Goal: Information Seeking & Learning: Compare options

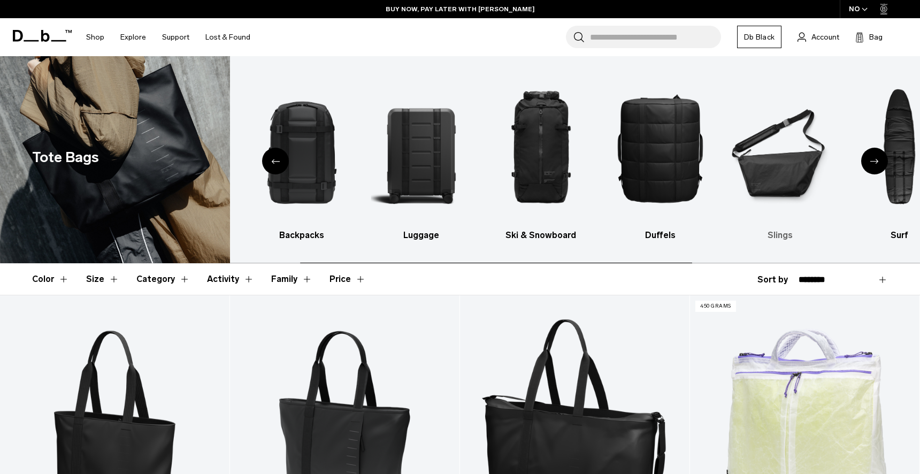
click at [794, 153] on img "6 / 10" at bounding box center [779, 147] width 101 height 151
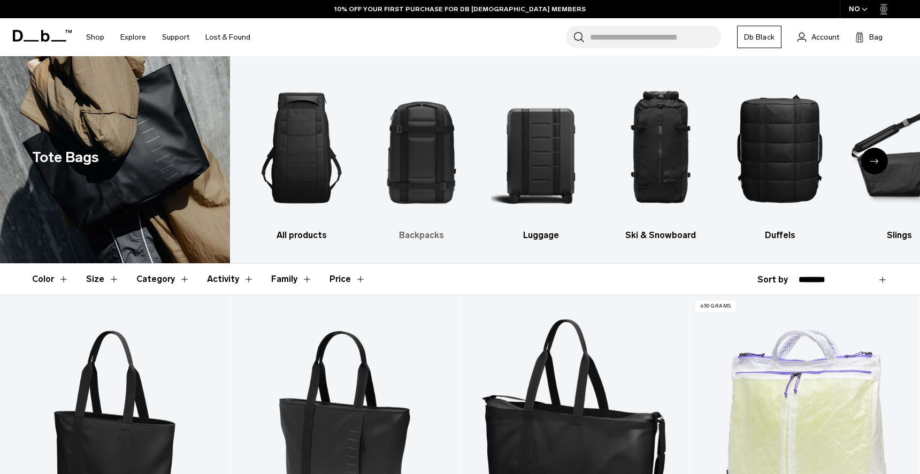
click at [388, 141] on img "2 / 10" at bounding box center [420, 147] width 101 height 151
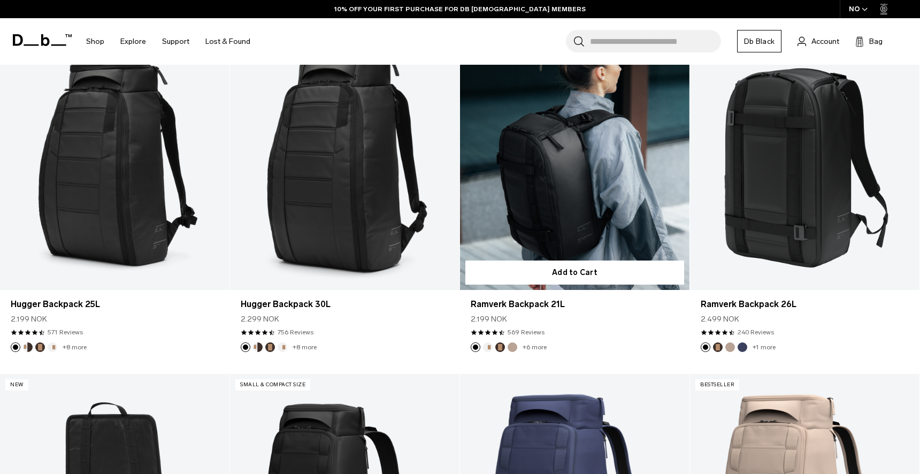
scroll to position [261, 0]
click at [567, 207] on link "Ramverk Backpack 21L" at bounding box center [574, 161] width 229 height 255
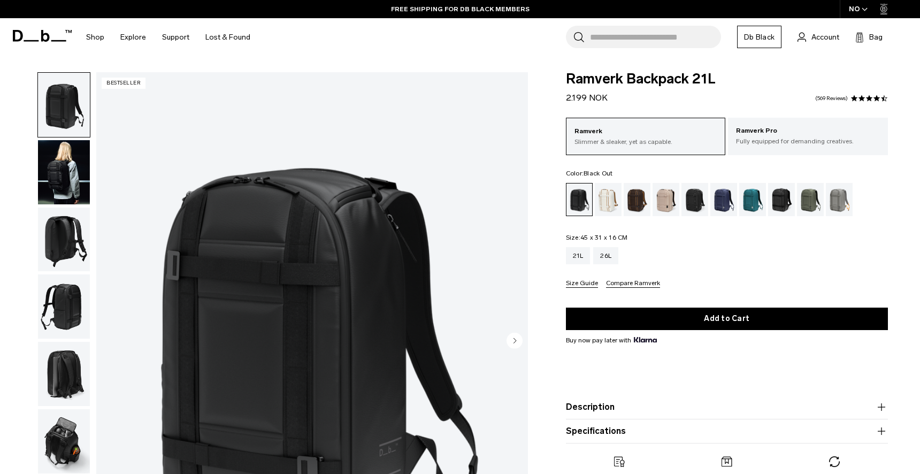
click at [79, 177] on img "button" at bounding box center [64, 172] width 52 height 64
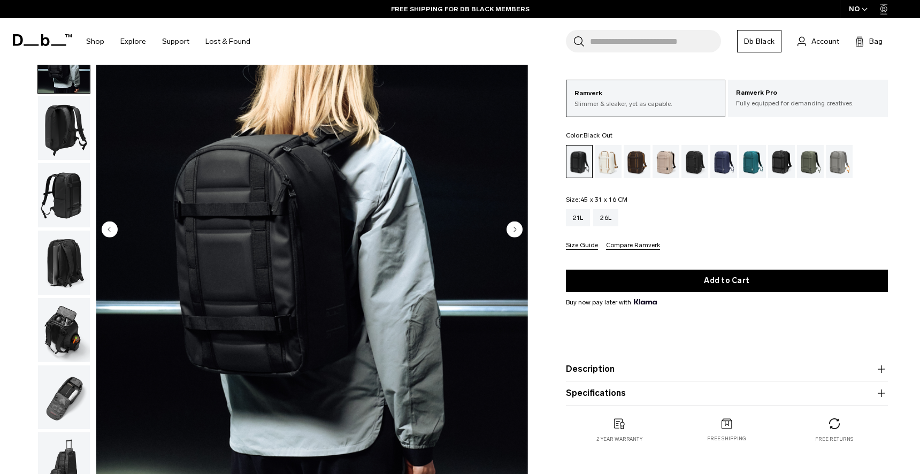
scroll to position [113, 0]
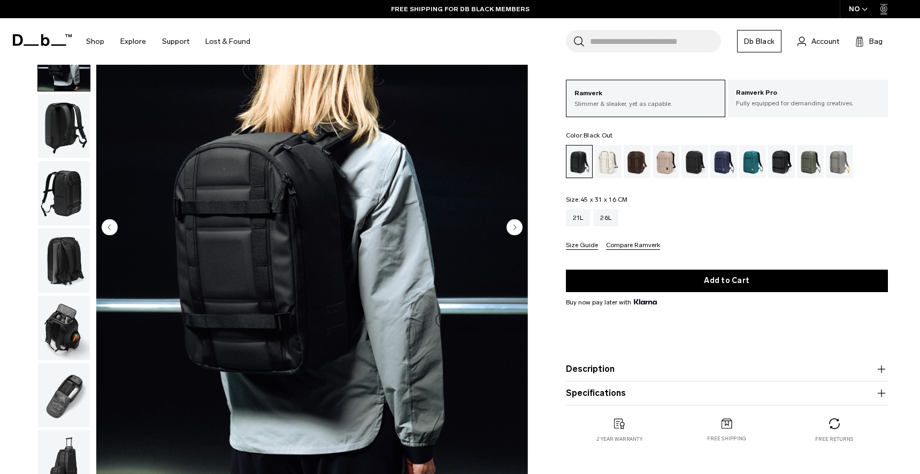
click at [513, 225] on circle "Next slide" at bounding box center [514, 227] width 16 height 16
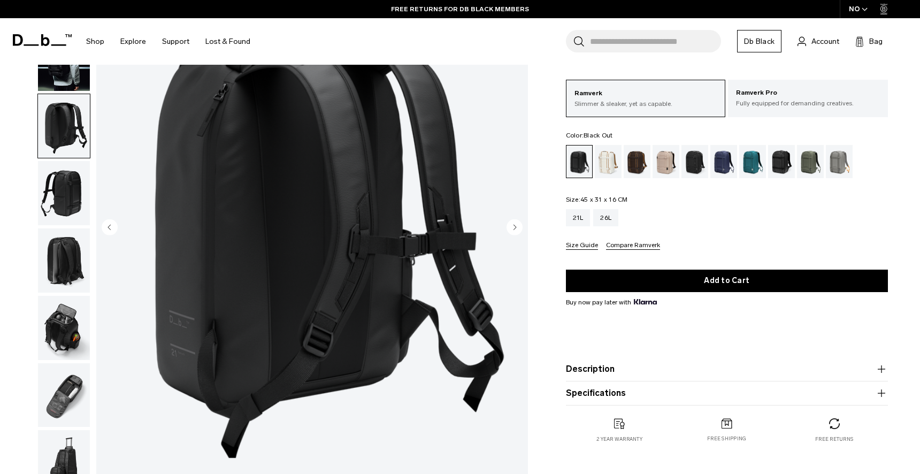
click at [513, 225] on icon "Next slide" at bounding box center [514, 227] width 3 height 5
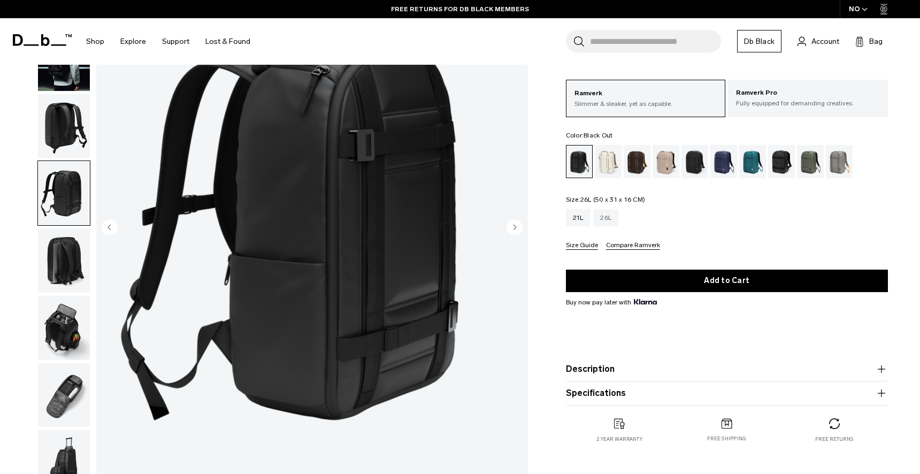
click at [609, 222] on div "26L" at bounding box center [605, 217] width 25 height 17
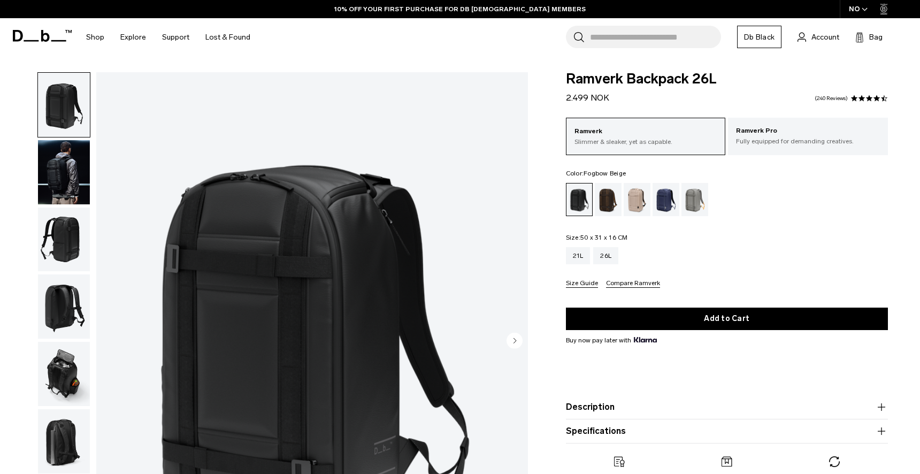
click at [635, 201] on div "Fogbow Beige" at bounding box center [636, 199] width 27 height 33
click at [759, 137] on p "Fully equipped for demanding creatives." at bounding box center [808, 141] width 144 height 10
click at [764, 138] on p "Fully equipped for demanding creatives." at bounding box center [808, 141] width 144 height 10
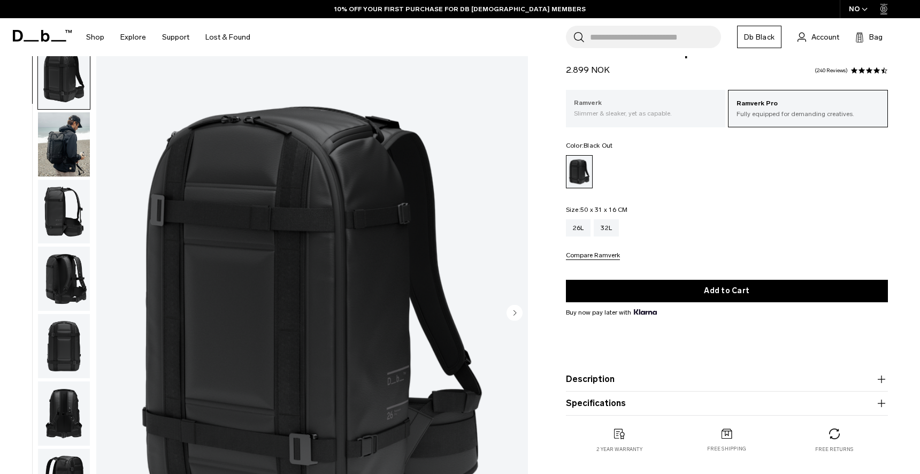
click at [670, 124] on div "Ramverk Slimmer & sleaker, yet as capable." at bounding box center [646, 108] width 160 height 36
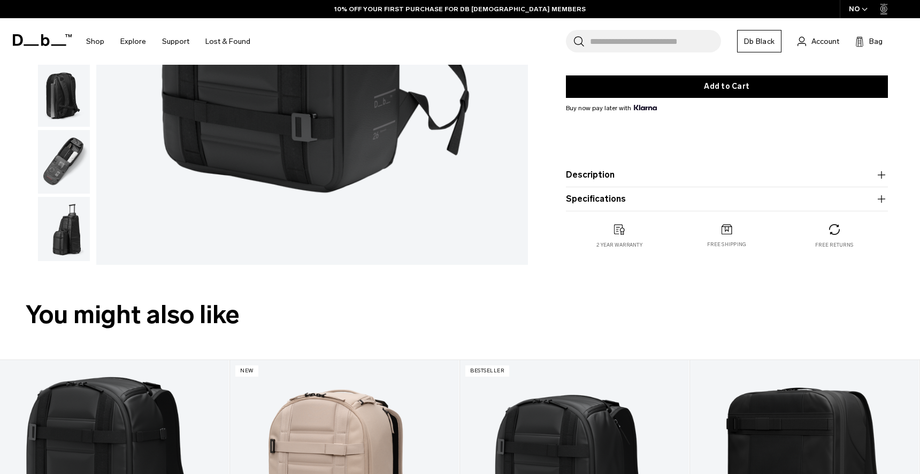
scroll to position [379, 0]
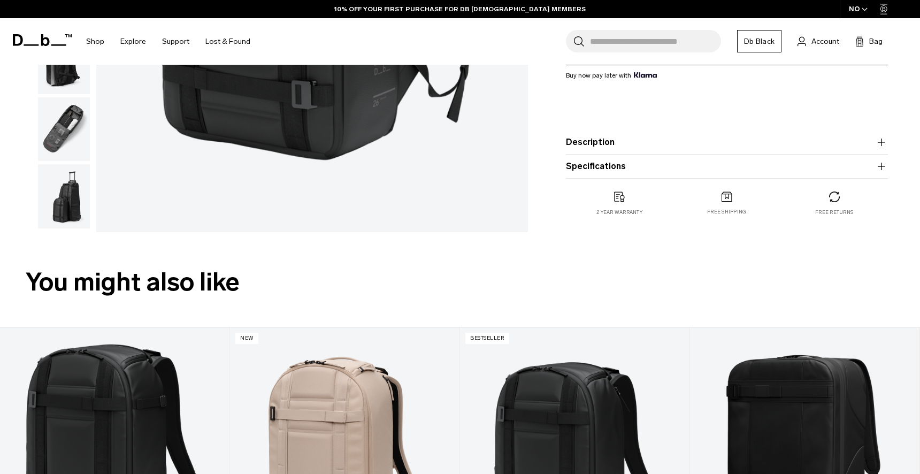
click at [73, 213] on img "button" at bounding box center [64, 196] width 52 height 64
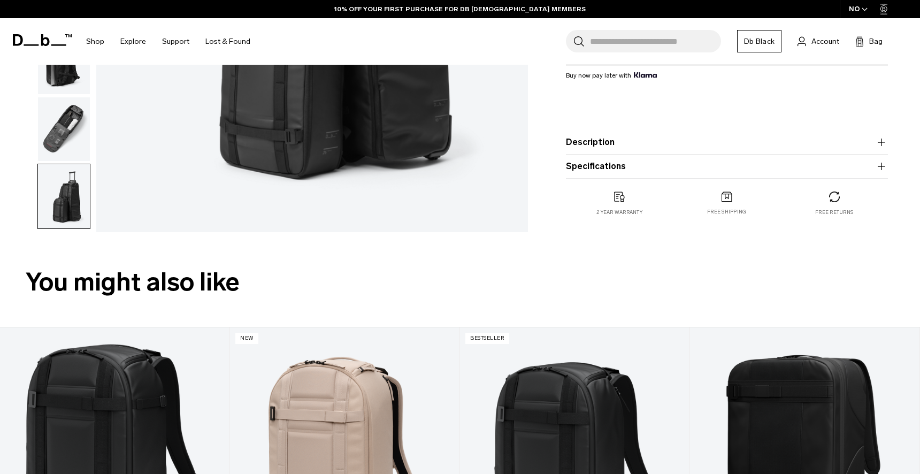
click at [66, 143] on img "button" at bounding box center [64, 129] width 52 height 64
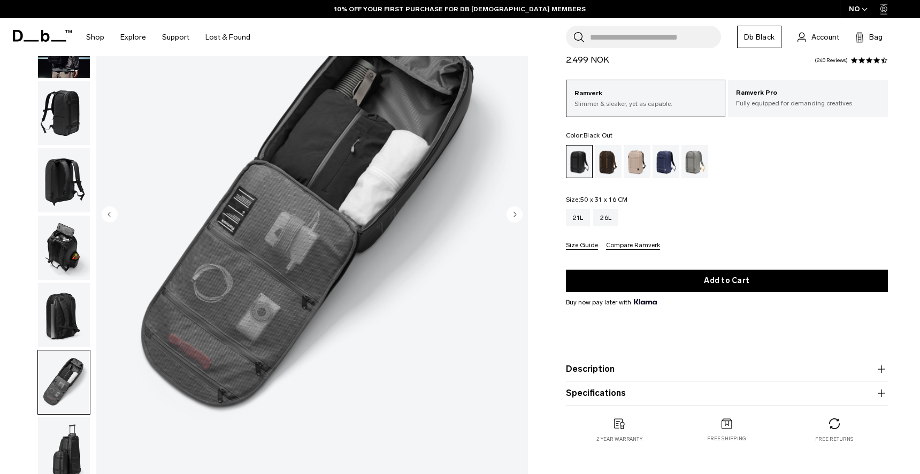
scroll to position [127, 0]
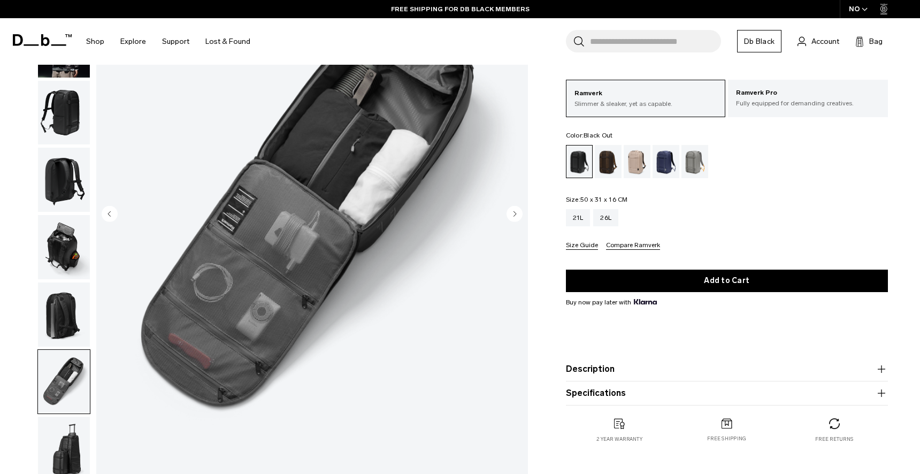
click at [58, 329] on img "button" at bounding box center [64, 314] width 52 height 64
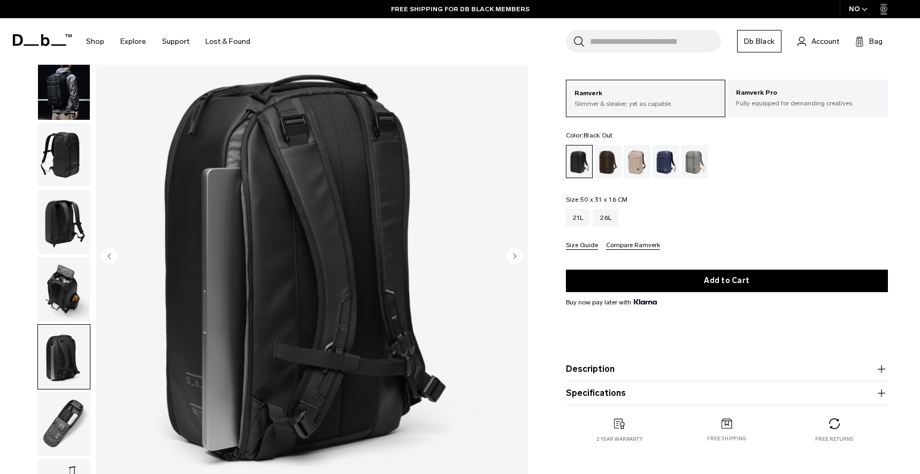
scroll to position [83, 0]
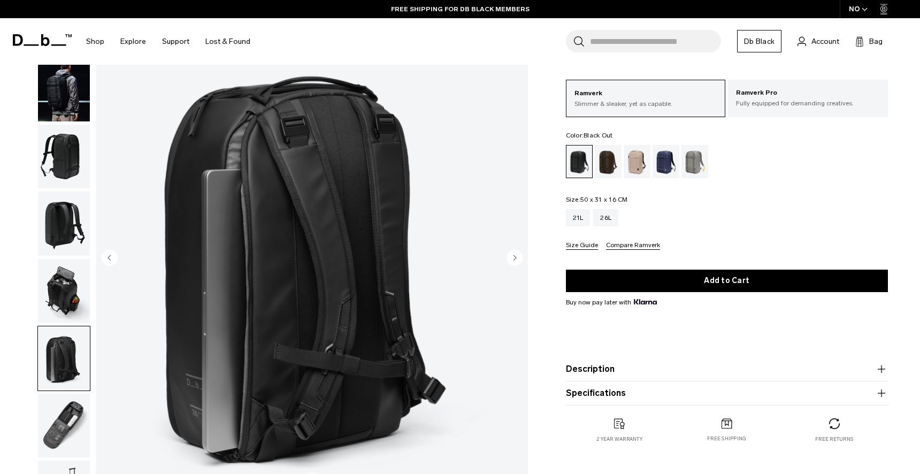
click at [64, 285] on img "button" at bounding box center [64, 291] width 52 height 64
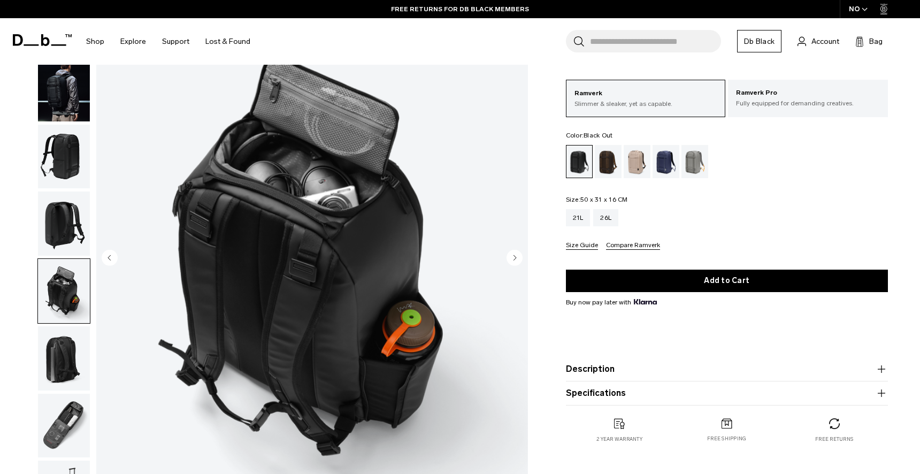
click at [73, 221] on img "button" at bounding box center [64, 223] width 52 height 64
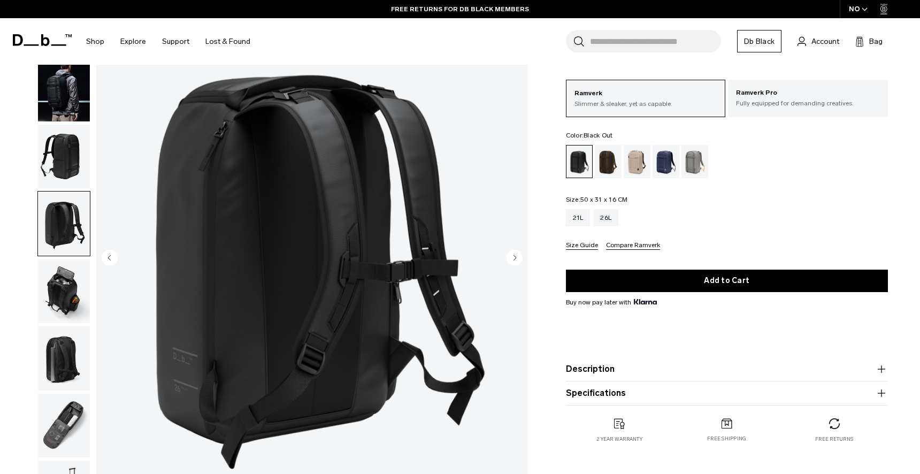
click at [73, 155] on img "button" at bounding box center [64, 157] width 52 height 64
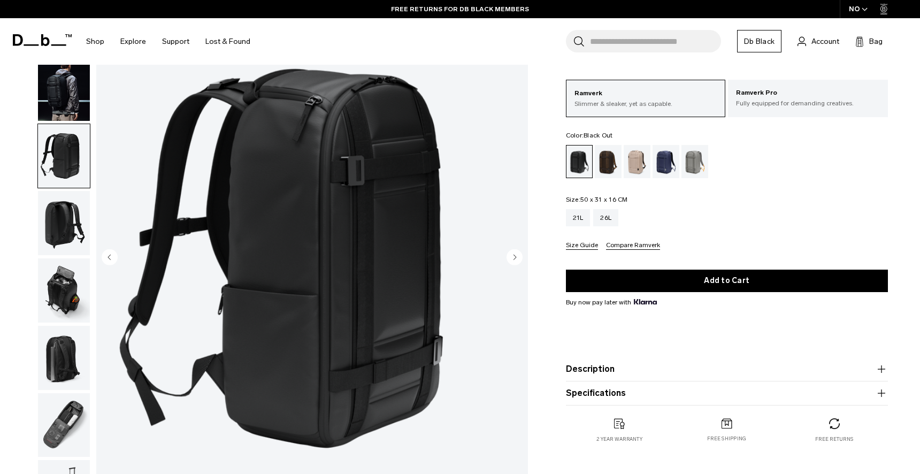
scroll to position [84, 0]
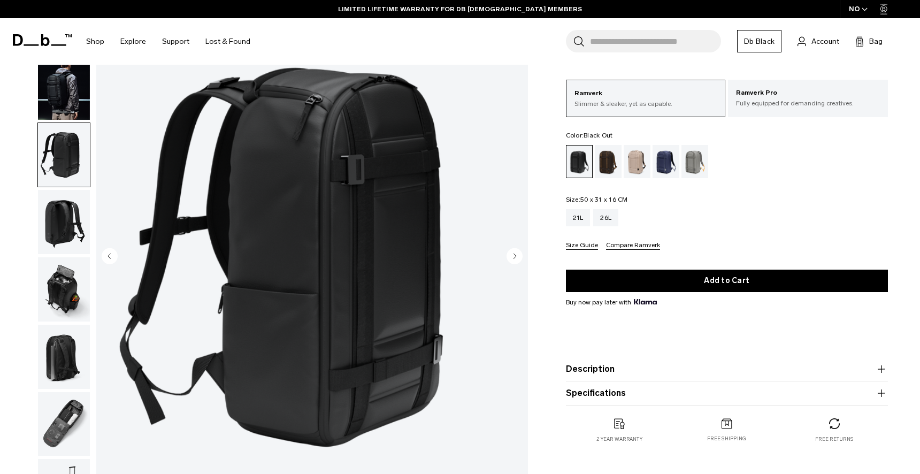
click at [73, 113] on img "button" at bounding box center [64, 88] width 52 height 64
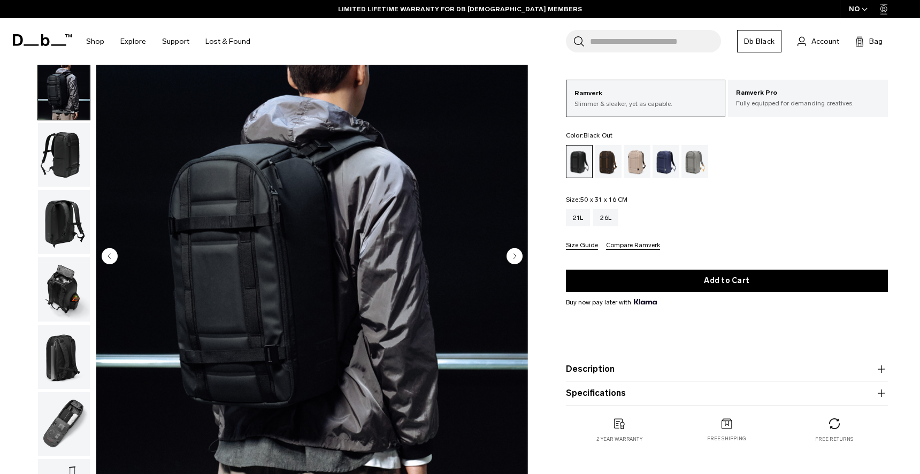
scroll to position [75, 0]
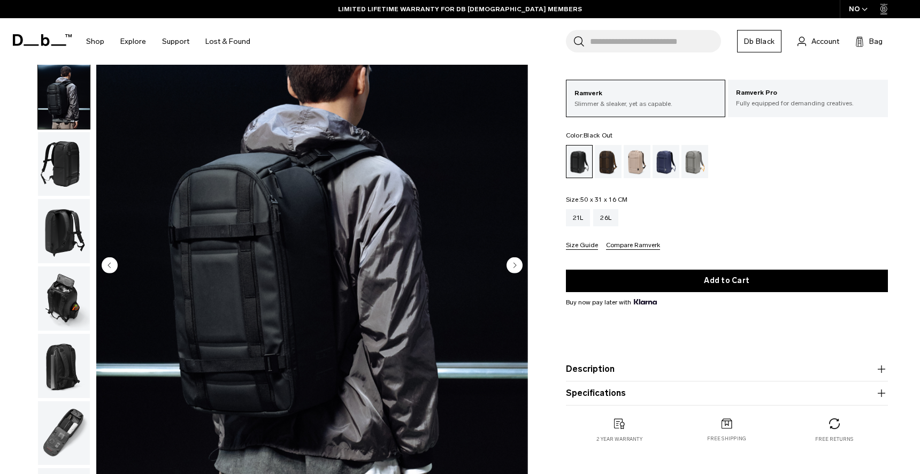
click at [512, 262] on circle "Next slide" at bounding box center [514, 265] width 16 height 16
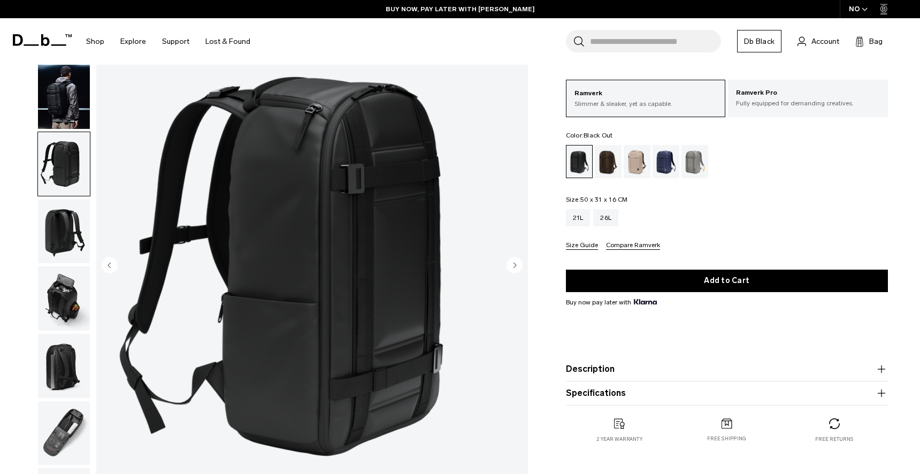
click at [513, 259] on circle "Next slide" at bounding box center [514, 265] width 16 height 16
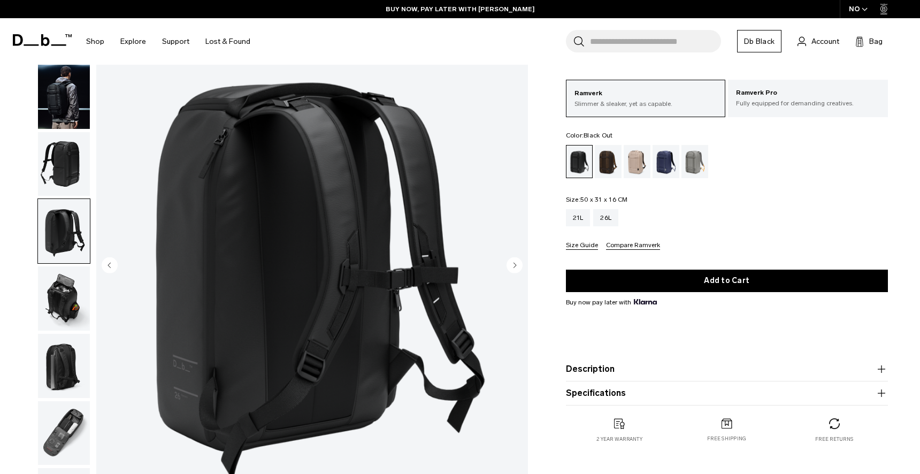
click at [513, 260] on circle "Next slide" at bounding box center [514, 265] width 16 height 16
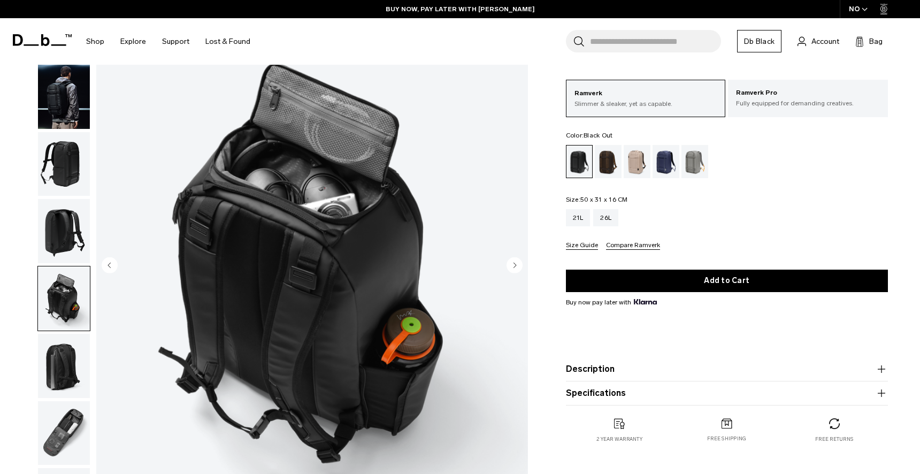
click at [513, 260] on circle "Next slide" at bounding box center [514, 265] width 16 height 16
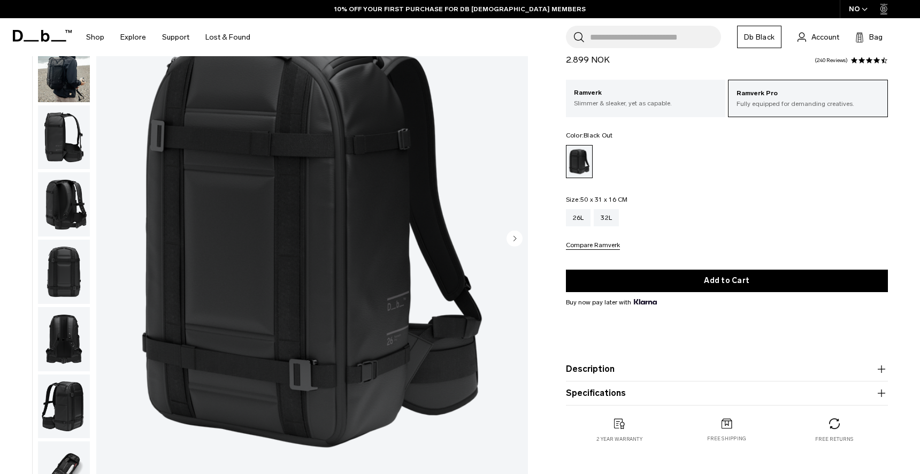
scroll to position [109, 0]
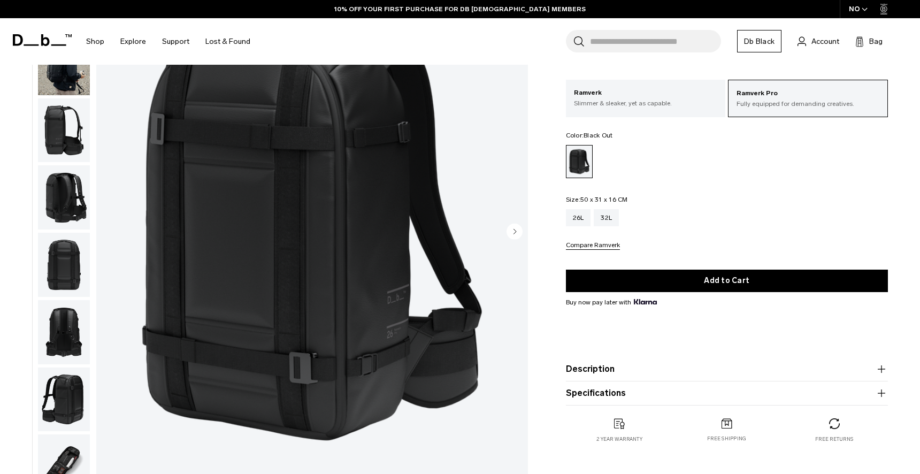
click at [65, 127] on img "button" at bounding box center [64, 130] width 52 height 64
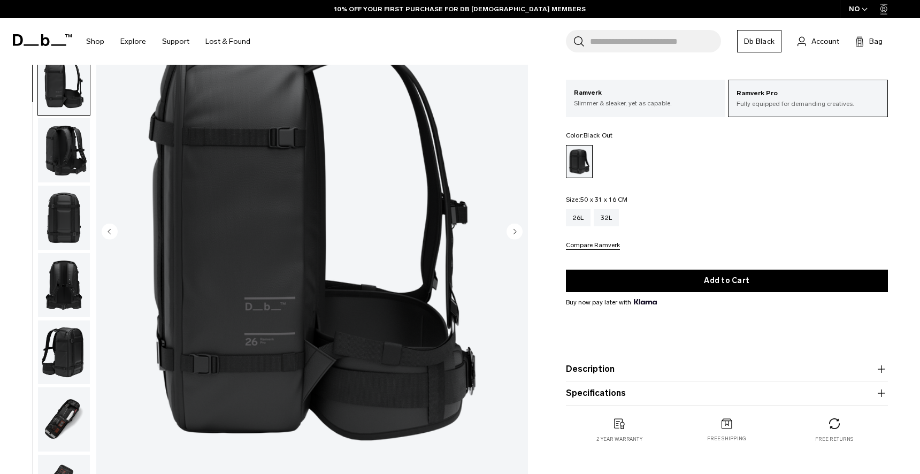
scroll to position [0, 0]
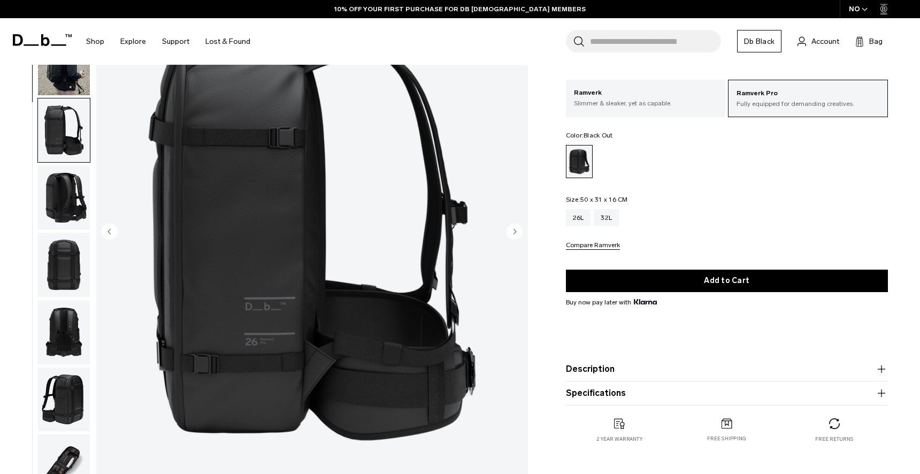
click at [71, 209] on img "button" at bounding box center [64, 197] width 52 height 64
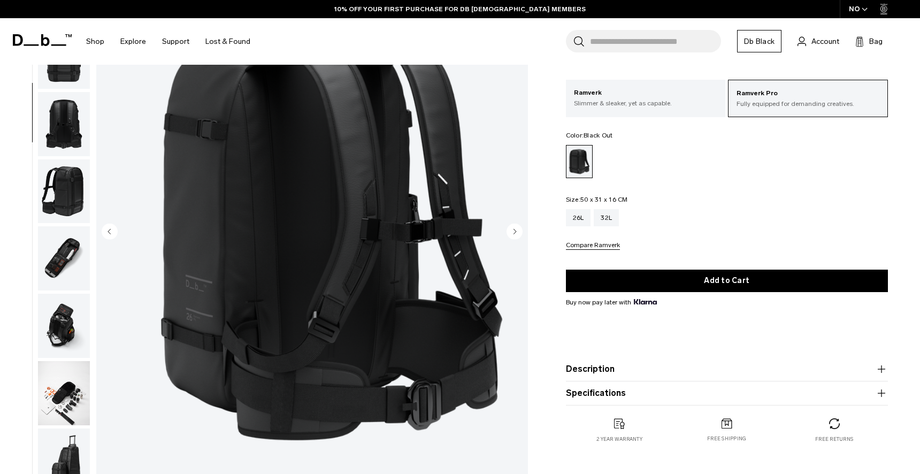
click at [67, 163] on img "button" at bounding box center [64, 191] width 52 height 64
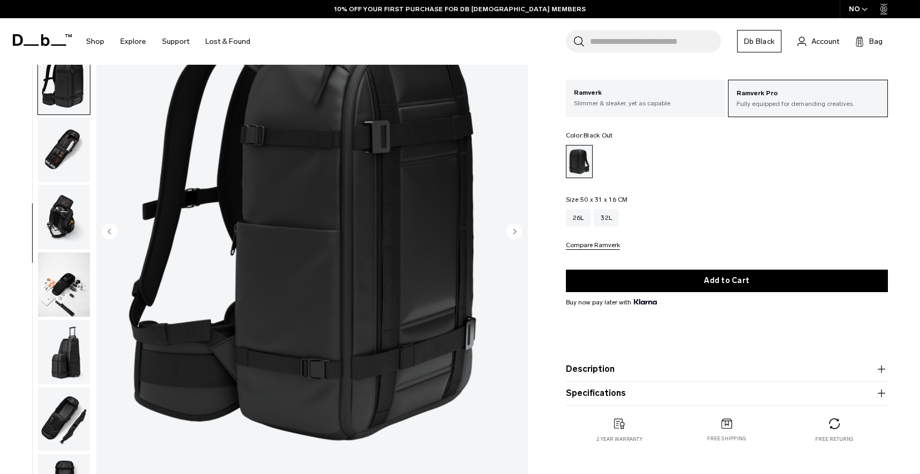
scroll to position [333, 0]
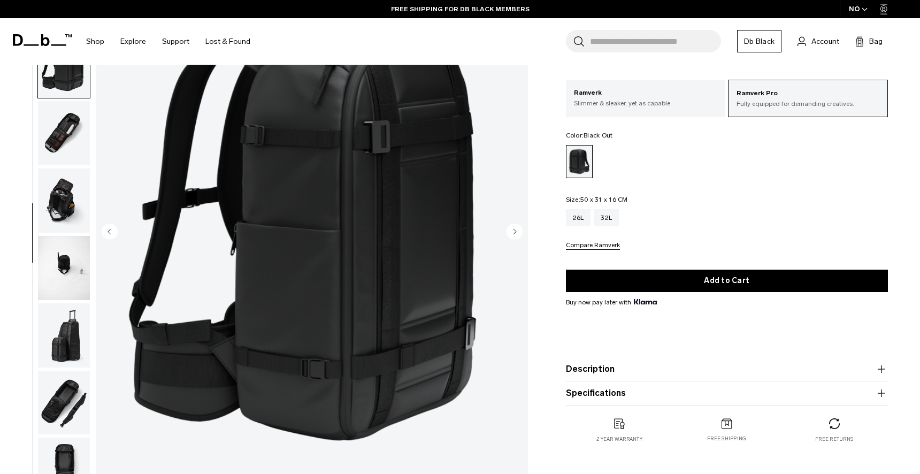
click at [59, 106] on img "button" at bounding box center [64, 133] width 52 height 64
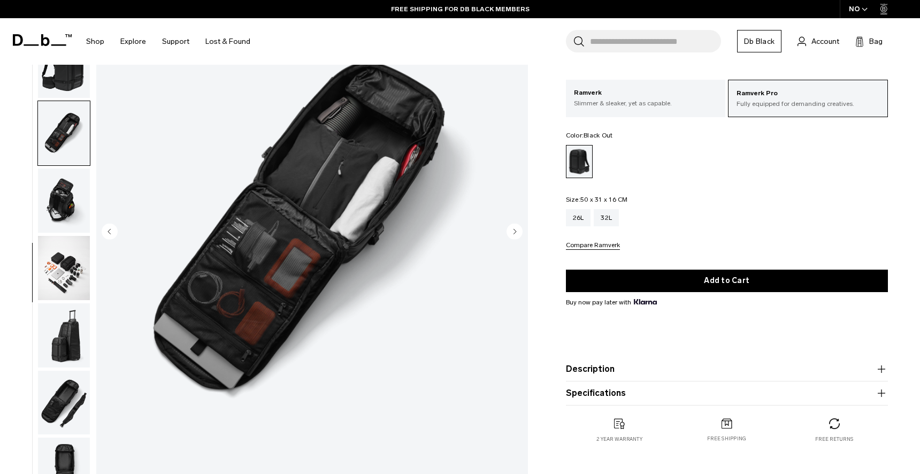
click at [71, 201] on img "button" at bounding box center [64, 200] width 52 height 64
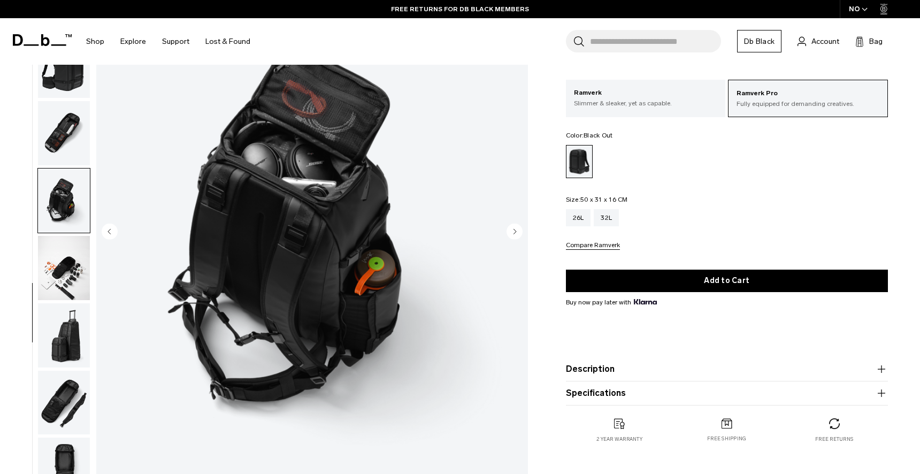
click at [75, 297] on img "button" at bounding box center [64, 268] width 52 height 64
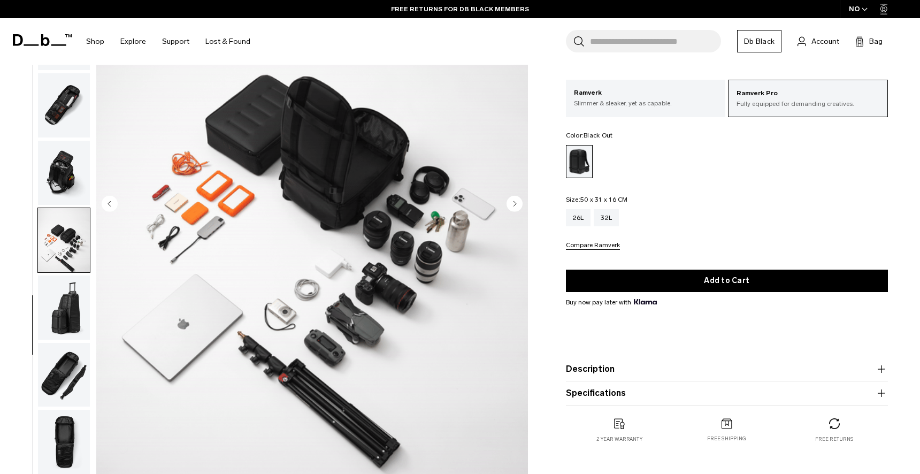
scroll to position [147, 0]
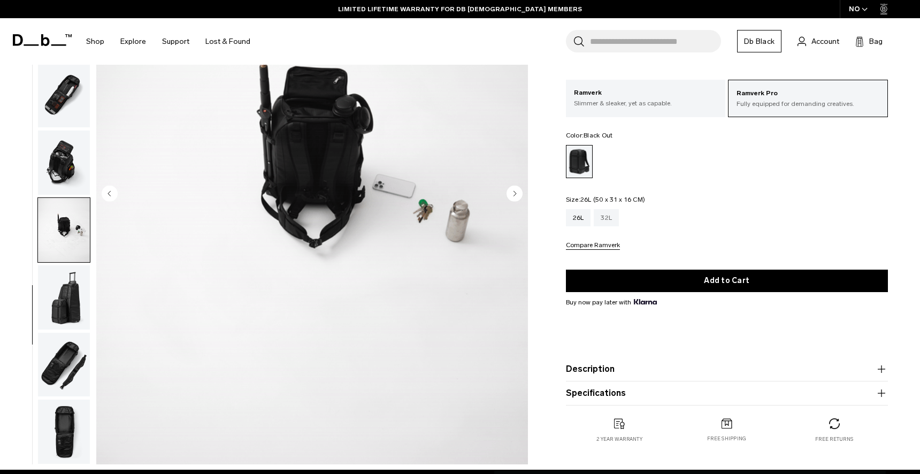
click at [602, 214] on div "32L" at bounding box center [605, 217] width 25 height 17
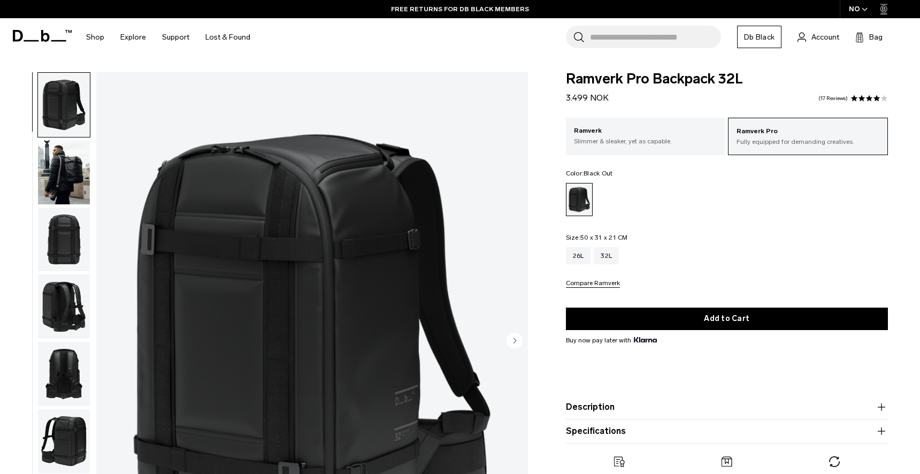
click at [60, 158] on img "button" at bounding box center [64, 172] width 52 height 64
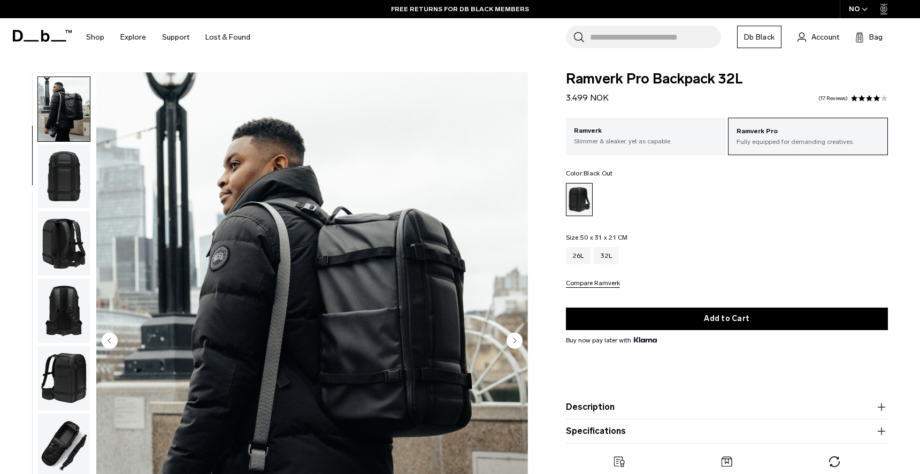
scroll to position [67, 0]
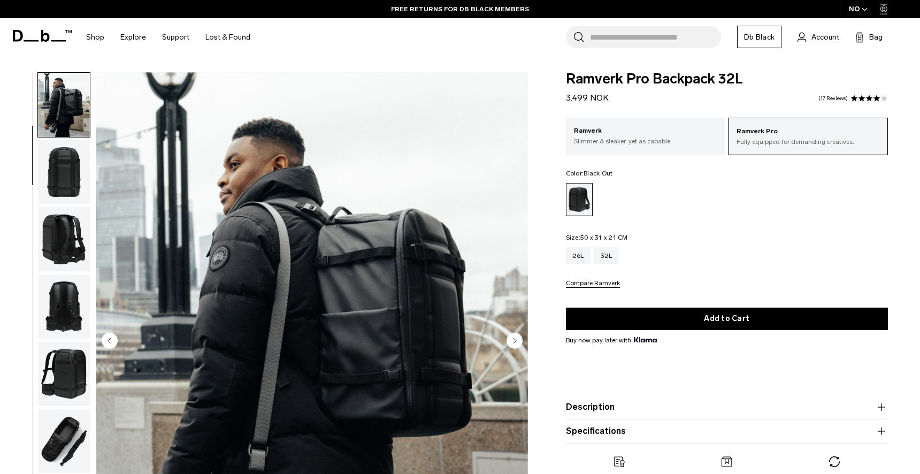
click at [71, 190] on img "button" at bounding box center [64, 172] width 52 height 64
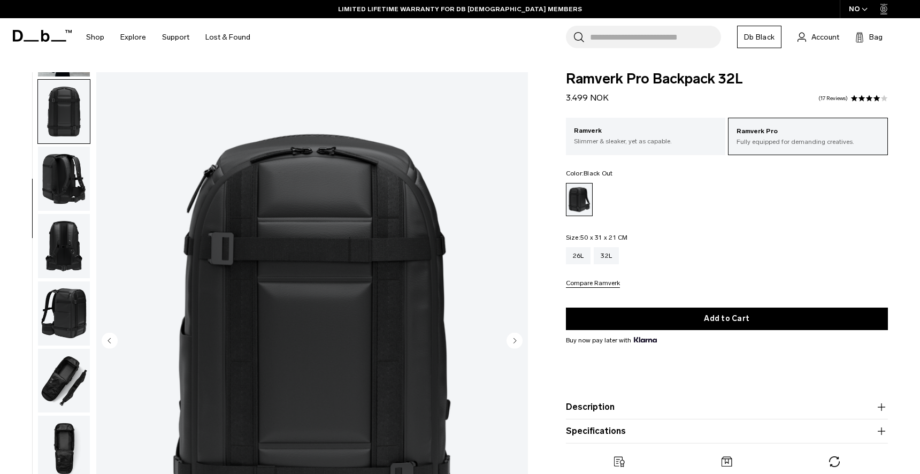
scroll to position [132, 0]
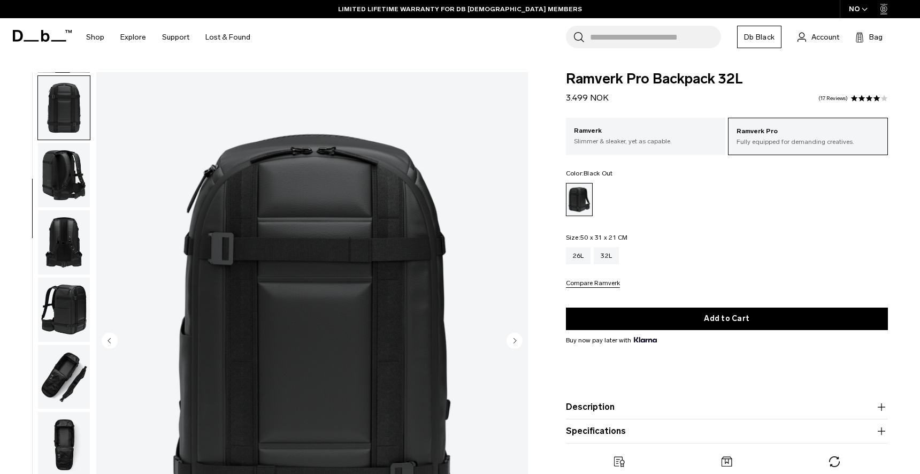
click at [67, 200] on img "button" at bounding box center [64, 175] width 52 height 64
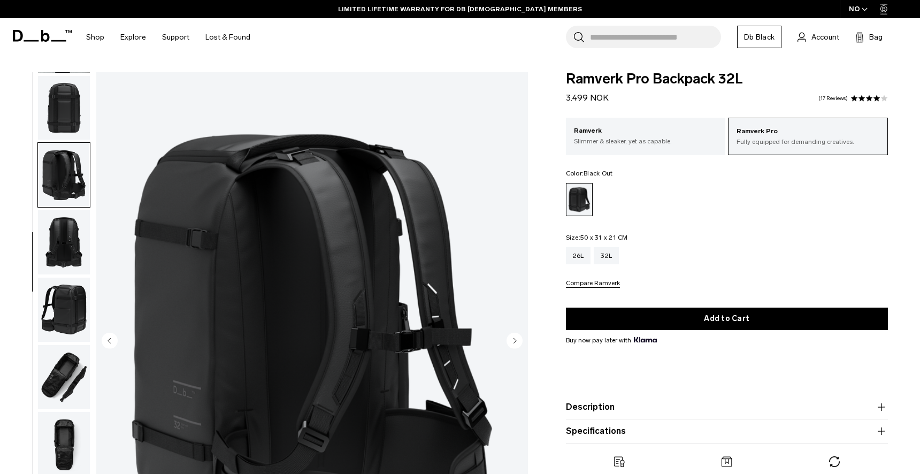
click at [65, 225] on img "button" at bounding box center [64, 242] width 52 height 64
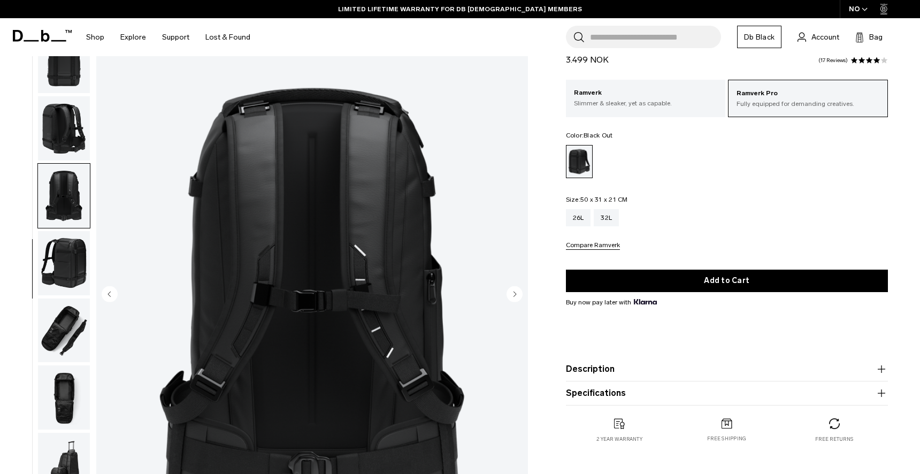
scroll to position [63, 0]
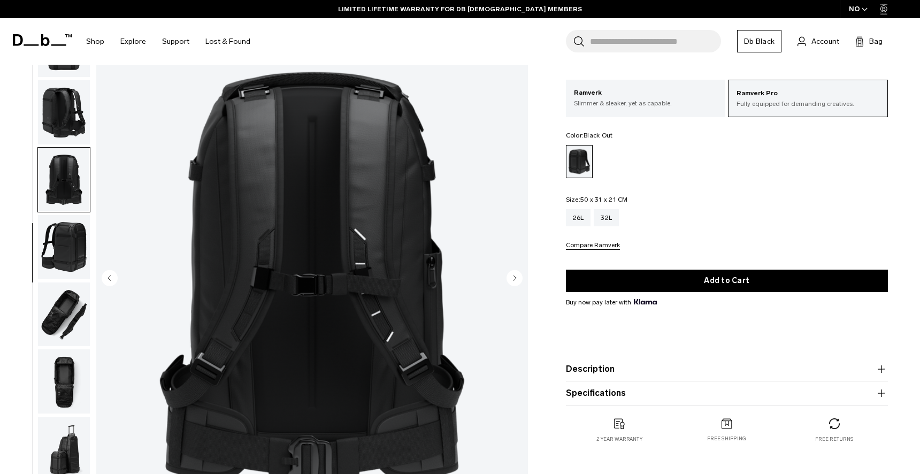
click at [71, 230] on img "button" at bounding box center [64, 247] width 52 height 64
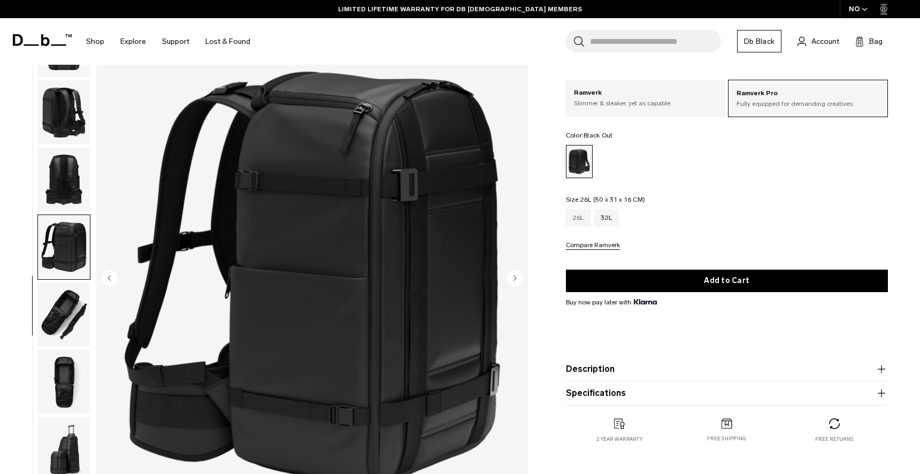
click at [572, 213] on div "26L" at bounding box center [578, 217] width 25 height 17
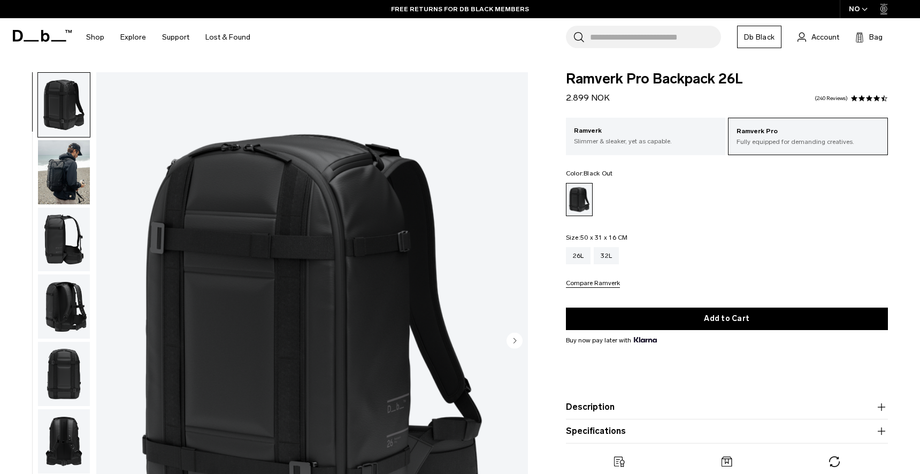
click at [67, 169] on img "button" at bounding box center [64, 172] width 52 height 64
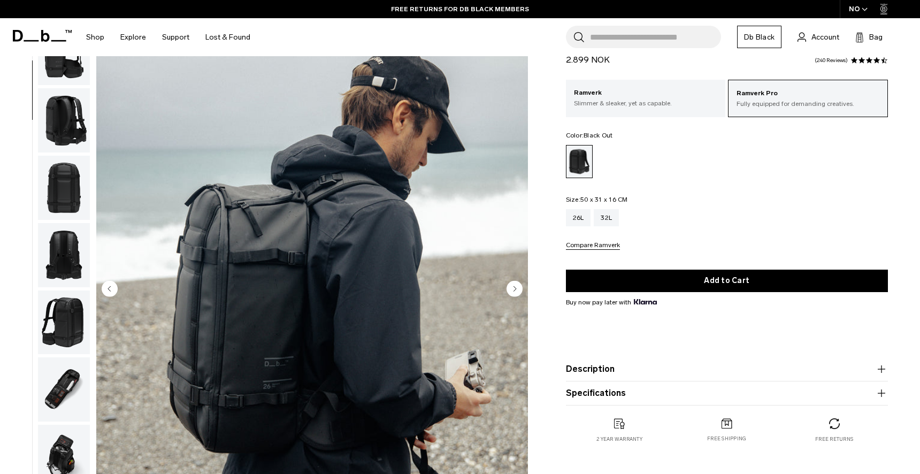
scroll to position [57, 0]
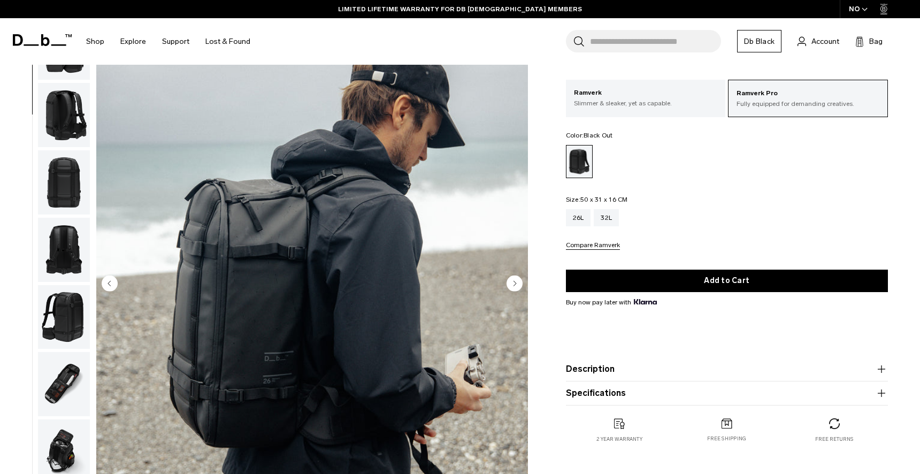
click at [60, 191] on img "button" at bounding box center [64, 182] width 52 height 64
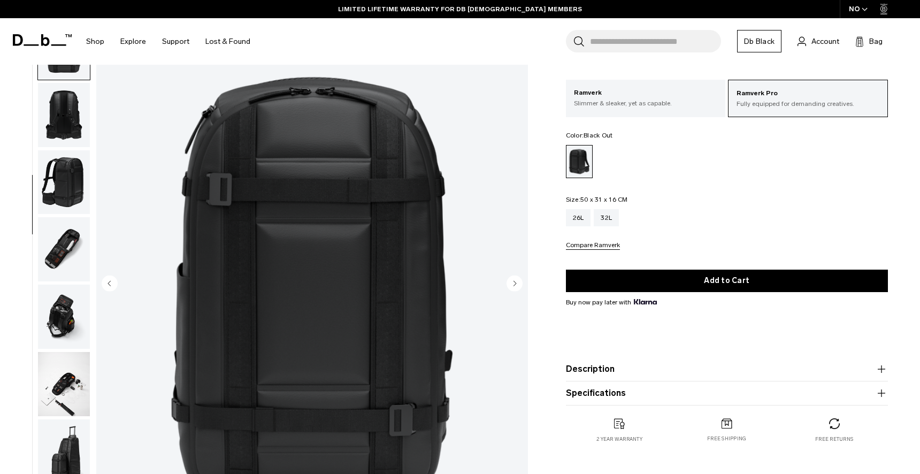
click at [61, 218] on img "button" at bounding box center [64, 249] width 52 height 64
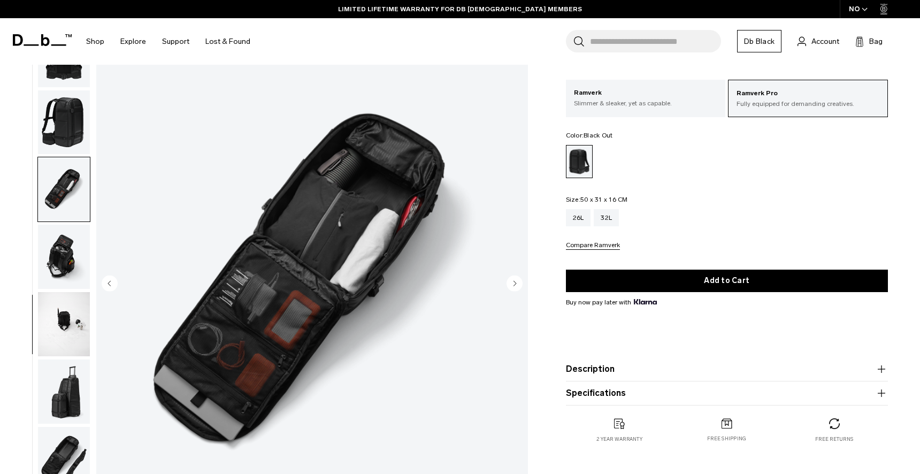
scroll to position [333, 0]
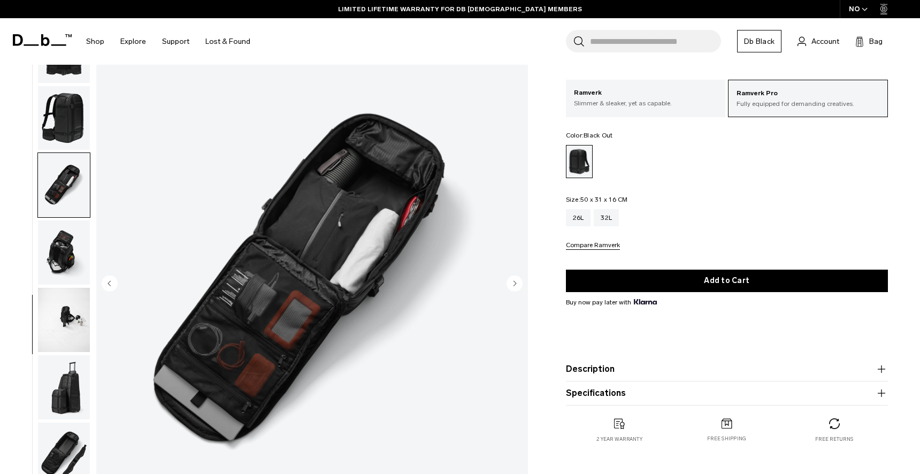
click at [71, 248] on img "button" at bounding box center [64, 252] width 52 height 64
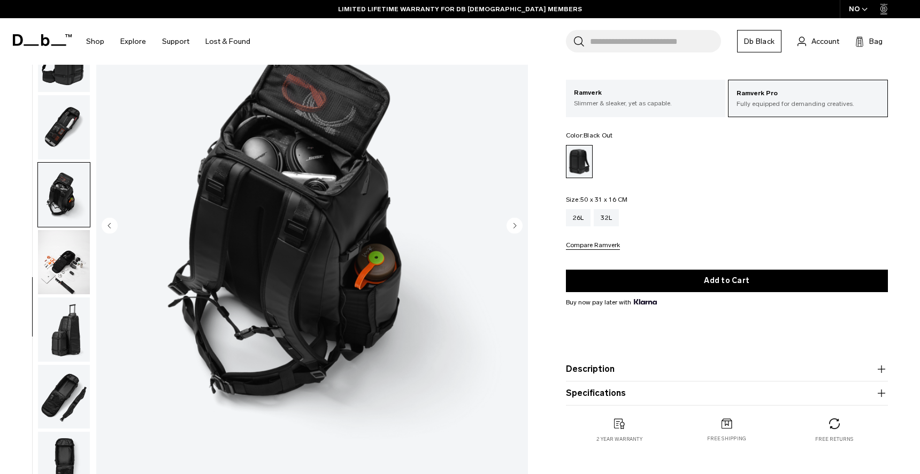
scroll to position [120, 0]
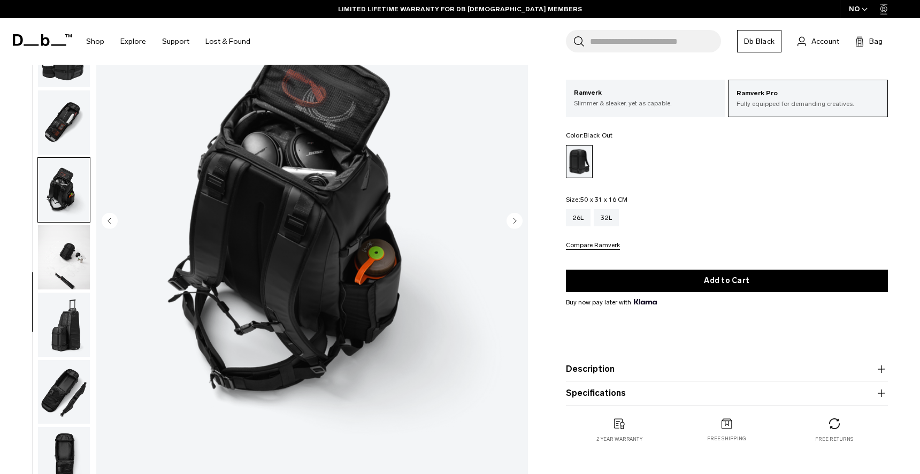
click at [72, 253] on img "button" at bounding box center [64, 257] width 52 height 64
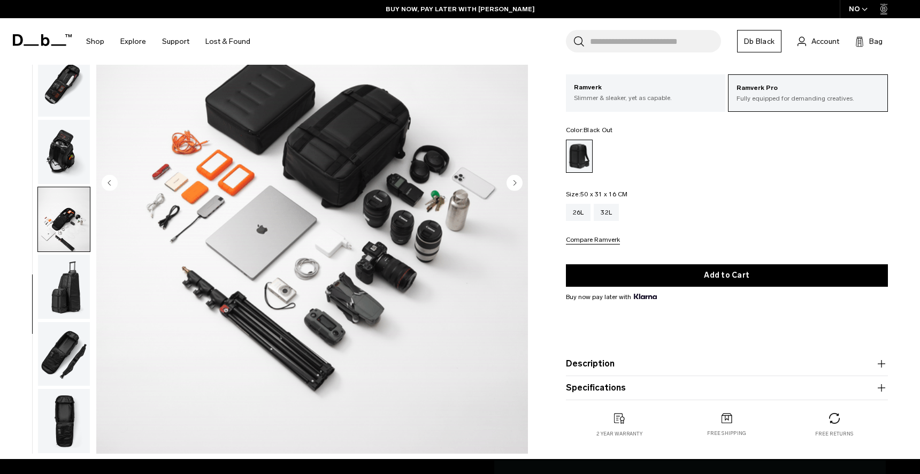
scroll to position [165, 0]
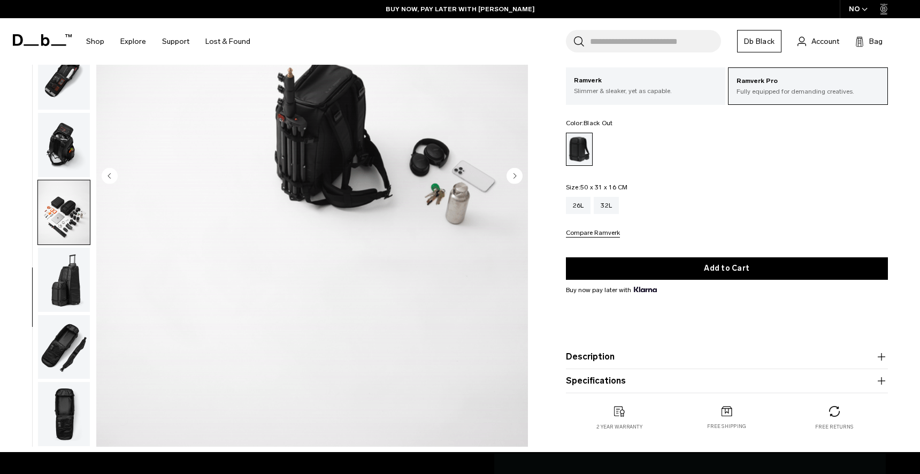
click at [65, 288] on img "button" at bounding box center [64, 280] width 52 height 64
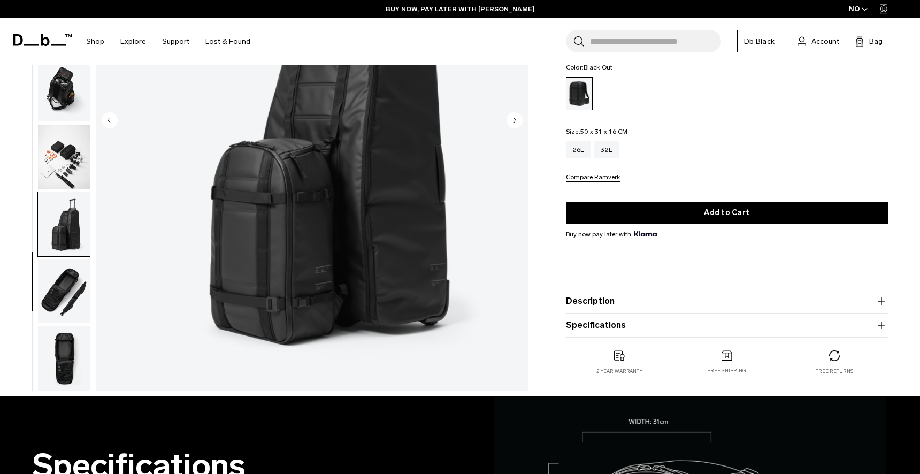
scroll to position [230, 0]
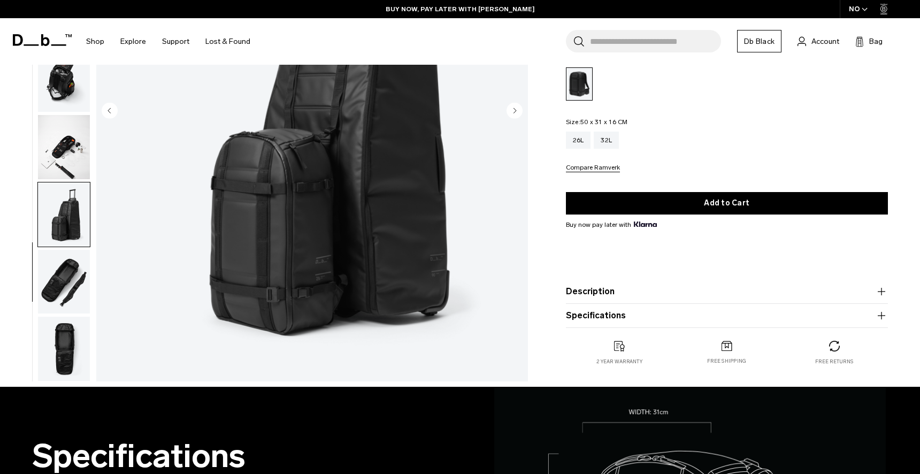
click at [66, 284] on img "button" at bounding box center [64, 282] width 52 height 64
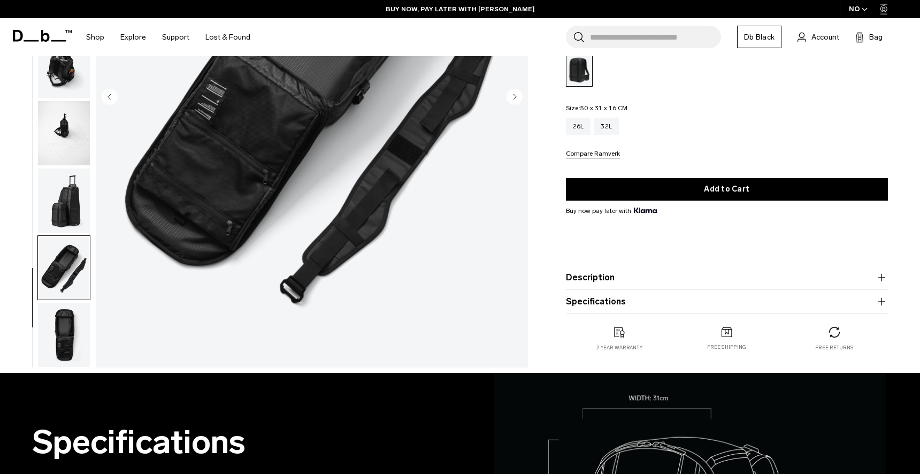
scroll to position [251, 0]
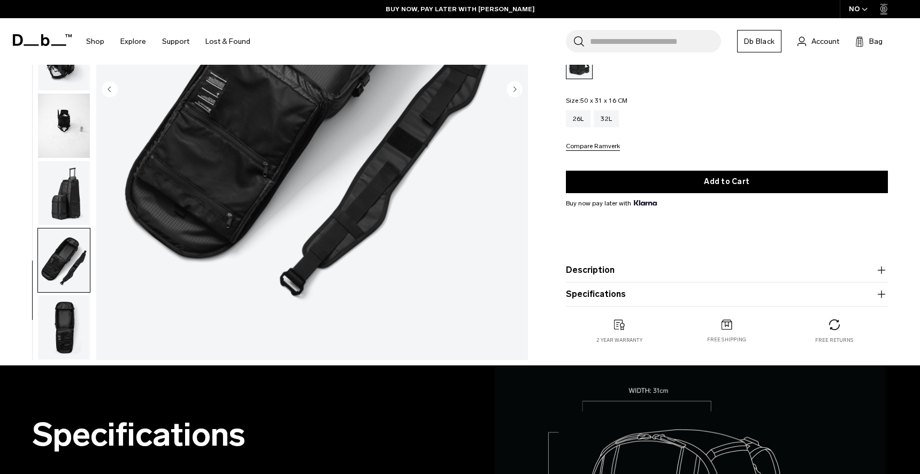
click at [70, 308] on img "button" at bounding box center [64, 327] width 52 height 64
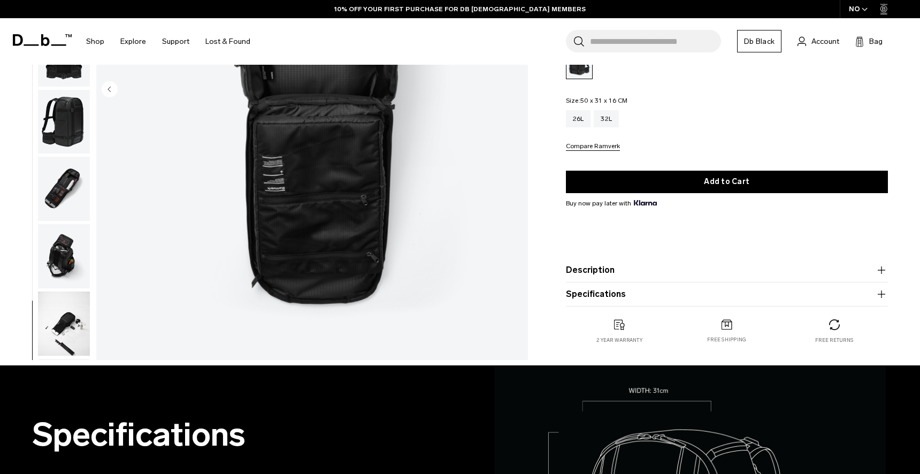
click at [83, 267] on img "button" at bounding box center [64, 256] width 52 height 64
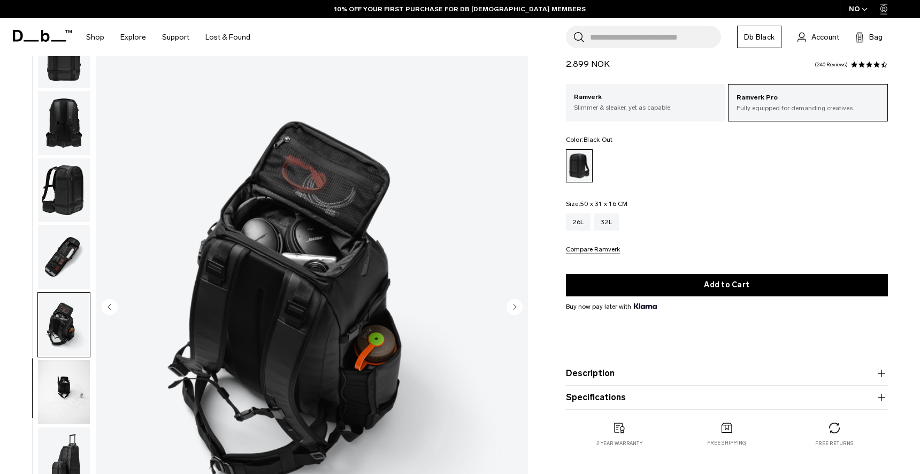
scroll to position [33, 0]
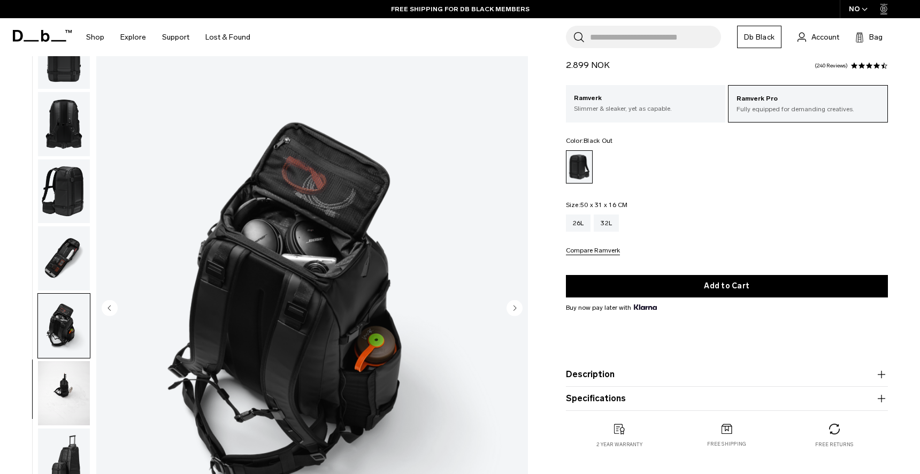
click at [67, 266] on img "button" at bounding box center [64, 258] width 52 height 64
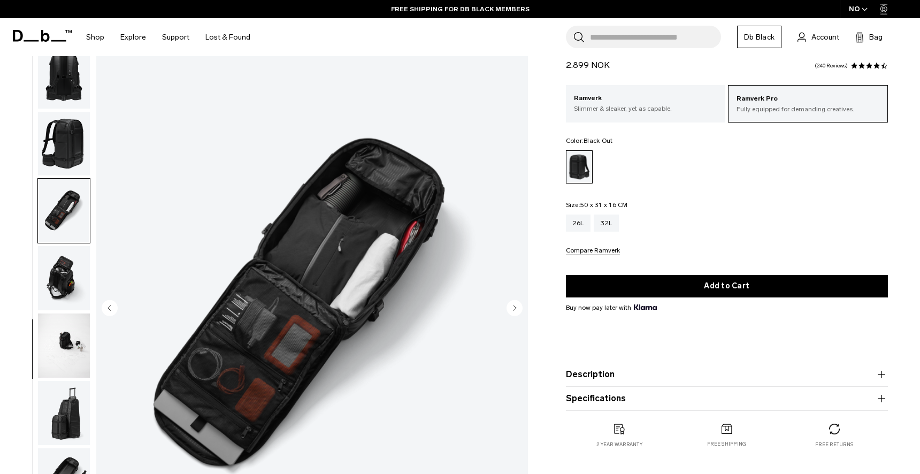
scroll to position [333, 0]
click at [56, 148] on img "button" at bounding box center [64, 143] width 52 height 64
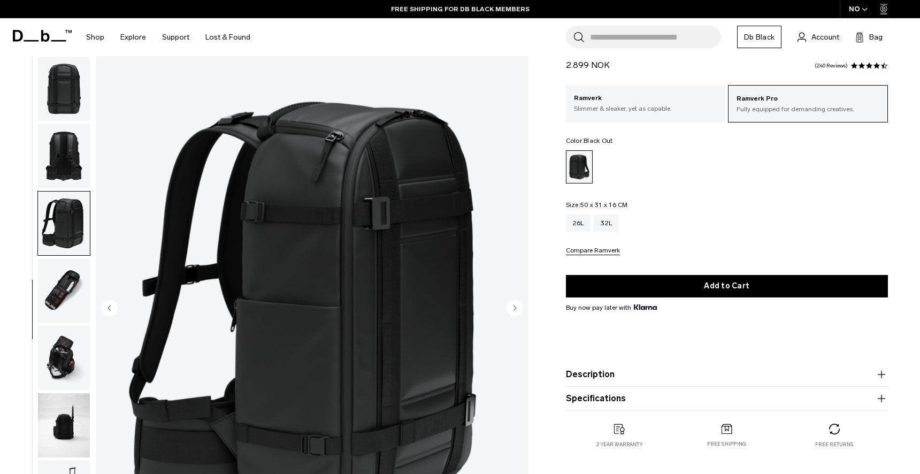
click at [65, 154] on img "button" at bounding box center [64, 156] width 52 height 64
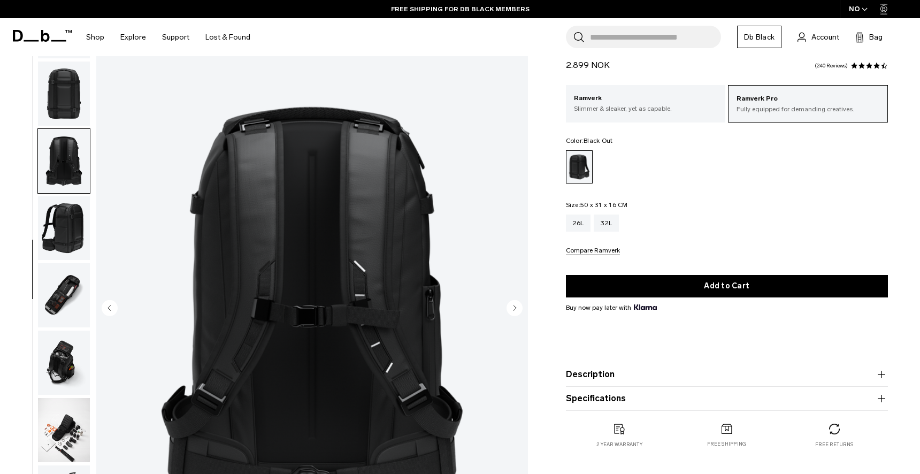
click at [74, 97] on img "button" at bounding box center [64, 93] width 52 height 64
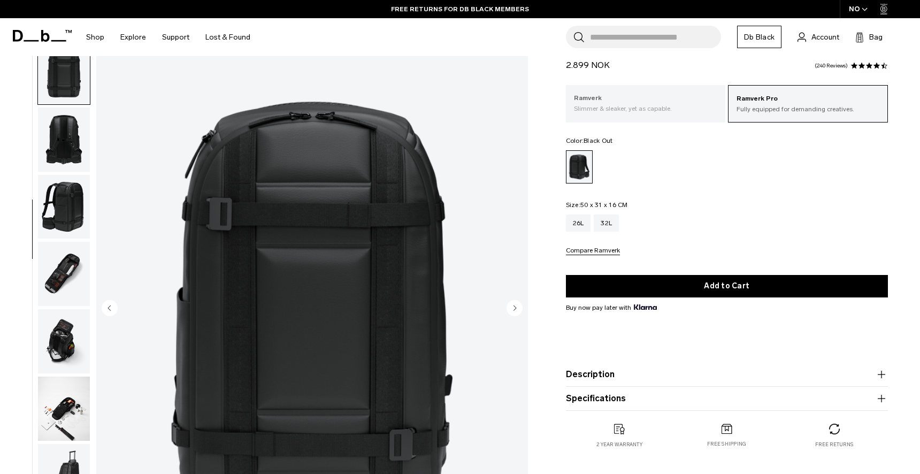
scroll to position [0, 0]
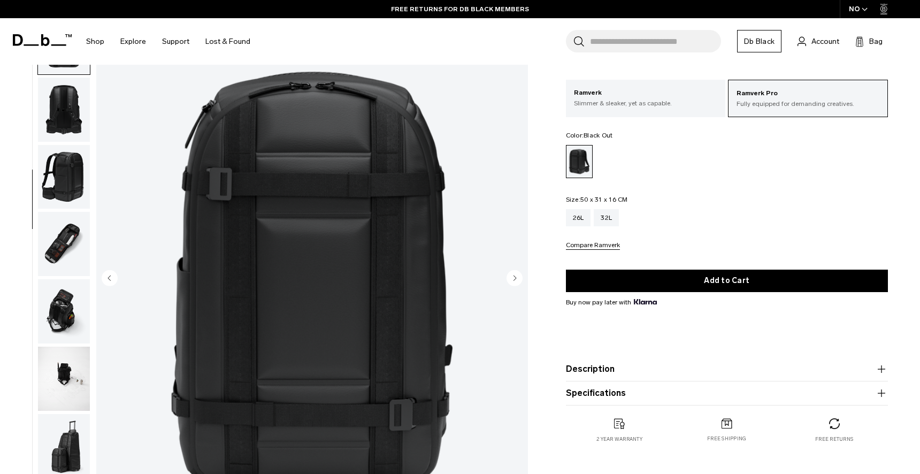
scroll to position [147, 0]
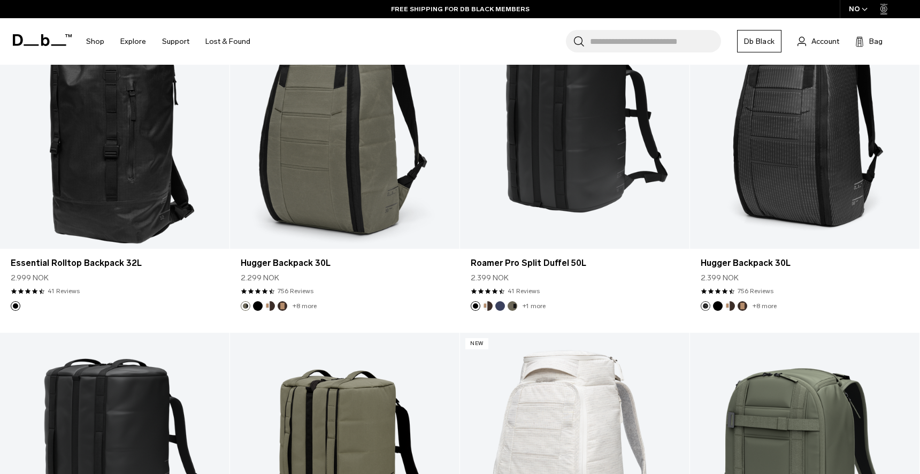
scroll to position [1640, 0]
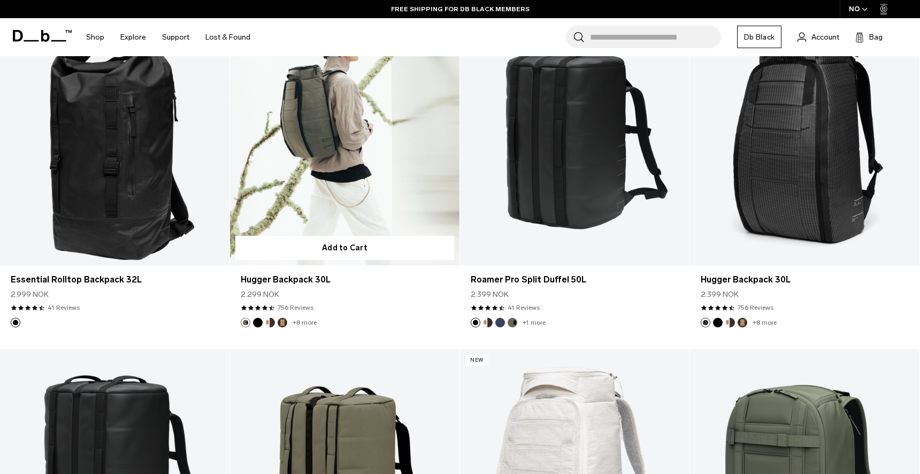
click at [372, 207] on link "Hugger Backpack 30L" at bounding box center [344, 138] width 229 height 255
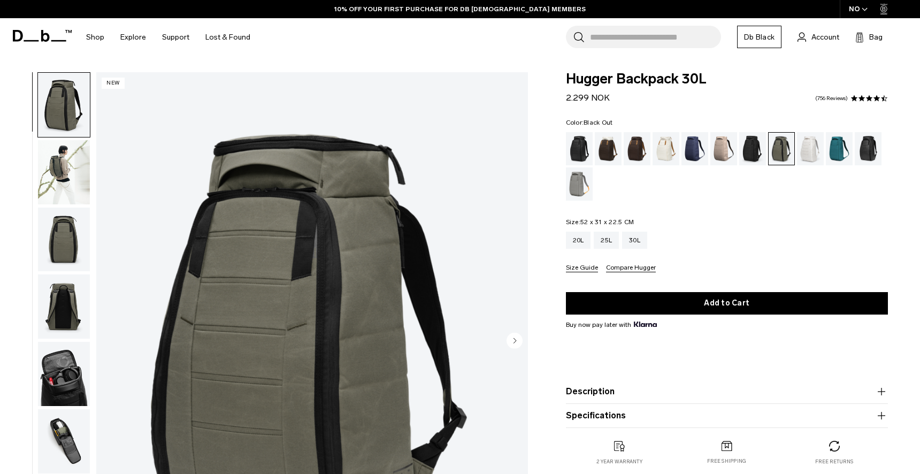
click at [581, 156] on div "Black Out" at bounding box center [579, 148] width 27 height 33
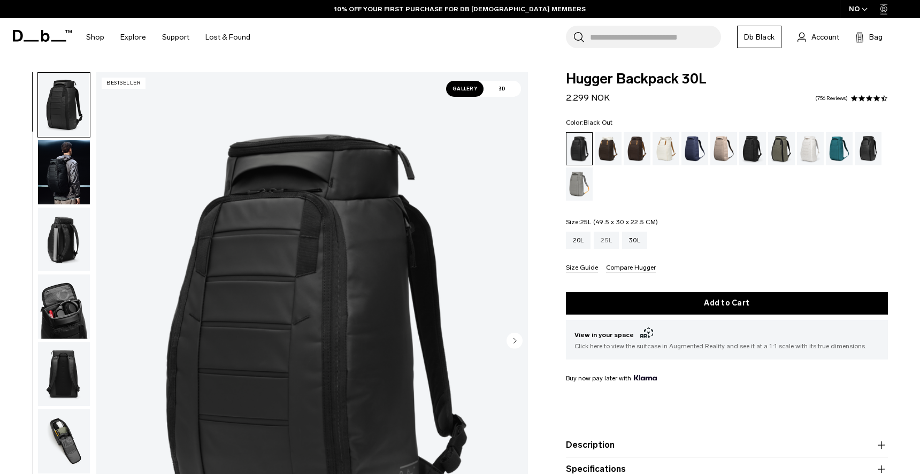
click at [605, 238] on div "25L" at bounding box center [605, 239] width 25 height 17
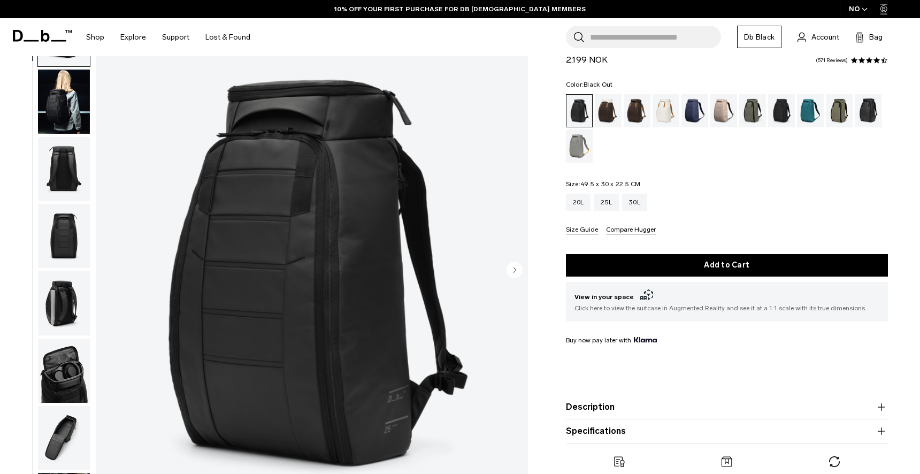
click at [52, 117] on img "button" at bounding box center [64, 102] width 52 height 64
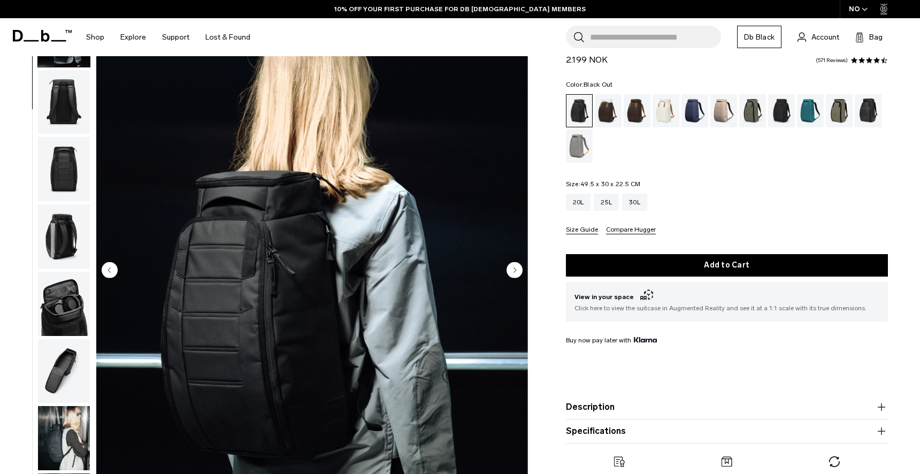
scroll to position [67, 0]
click at [70, 152] on img "button" at bounding box center [64, 168] width 52 height 64
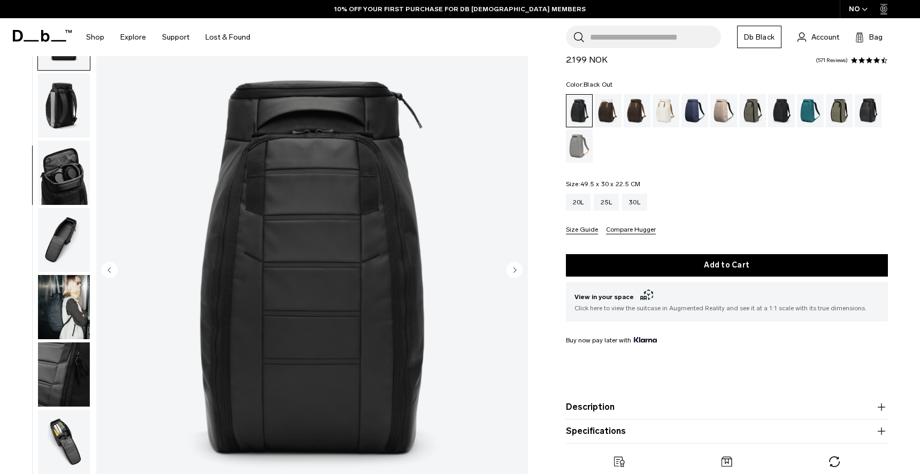
scroll to position [198, 0]
click at [68, 161] on img "button" at bounding box center [64, 172] width 52 height 64
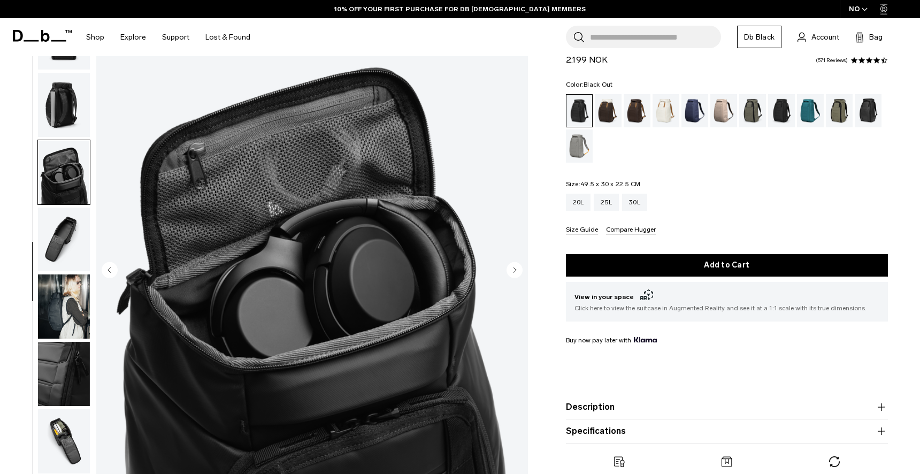
click at [66, 242] on img "button" at bounding box center [64, 239] width 52 height 64
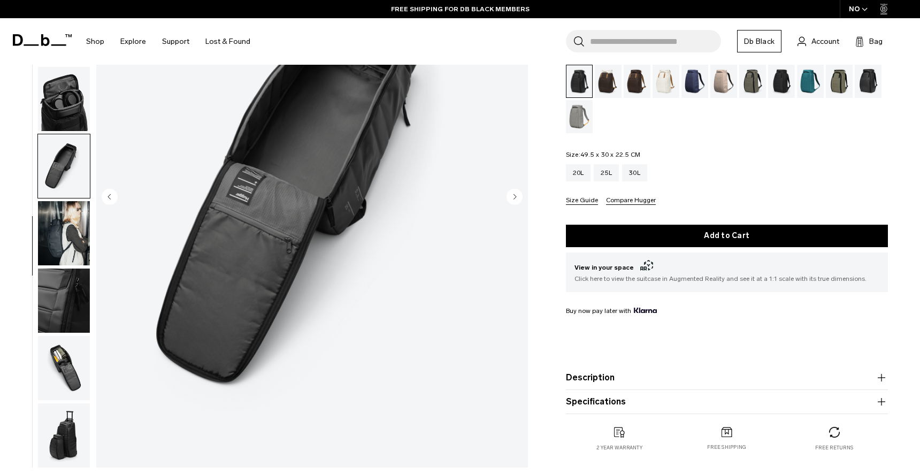
scroll to position [153, 0]
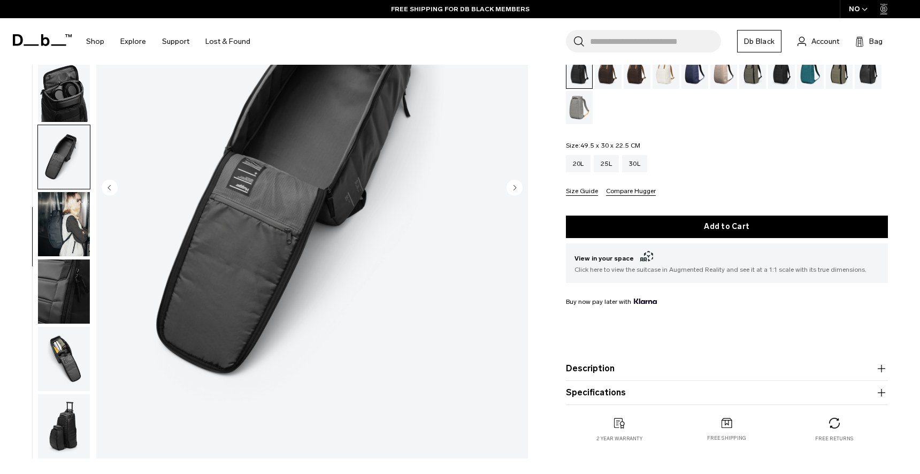
click at [67, 233] on img "button" at bounding box center [64, 224] width 52 height 64
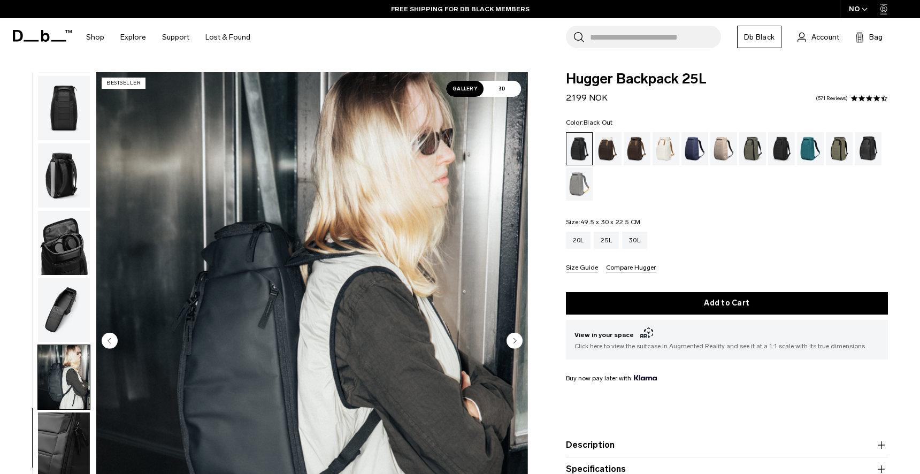
scroll to position [2, 0]
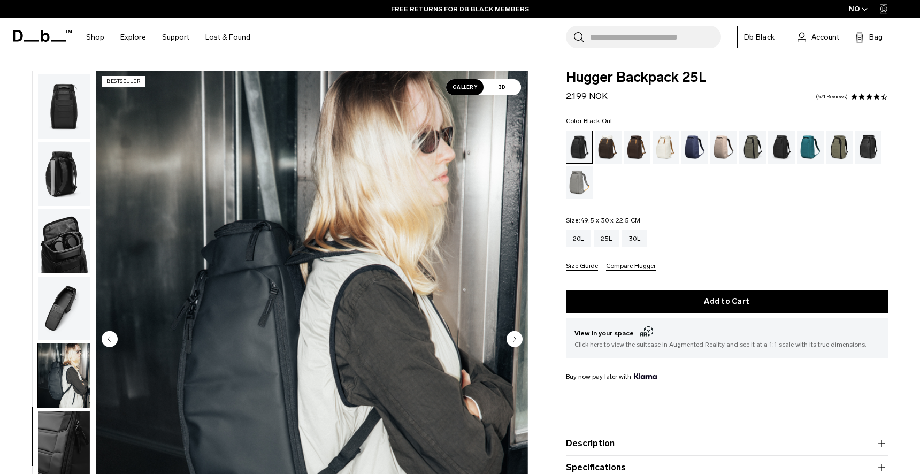
click at [64, 178] on img "button" at bounding box center [64, 174] width 52 height 64
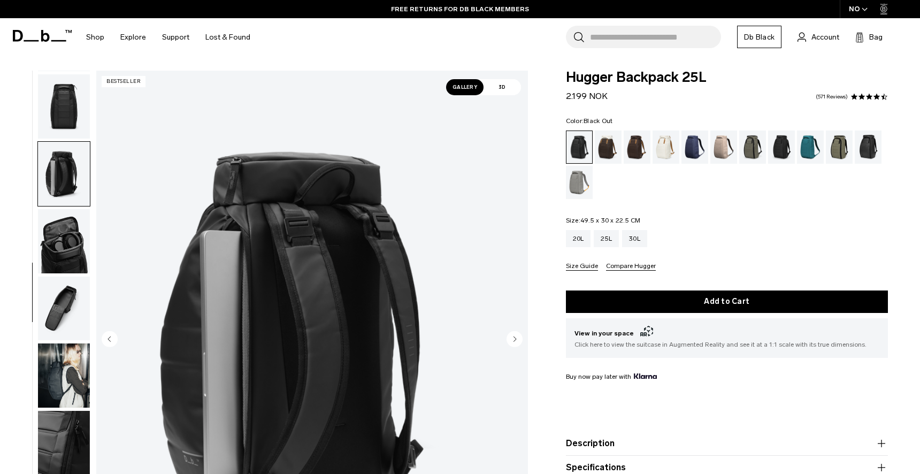
click at [68, 236] on img "button" at bounding box center [64, 241] width 52 height 64
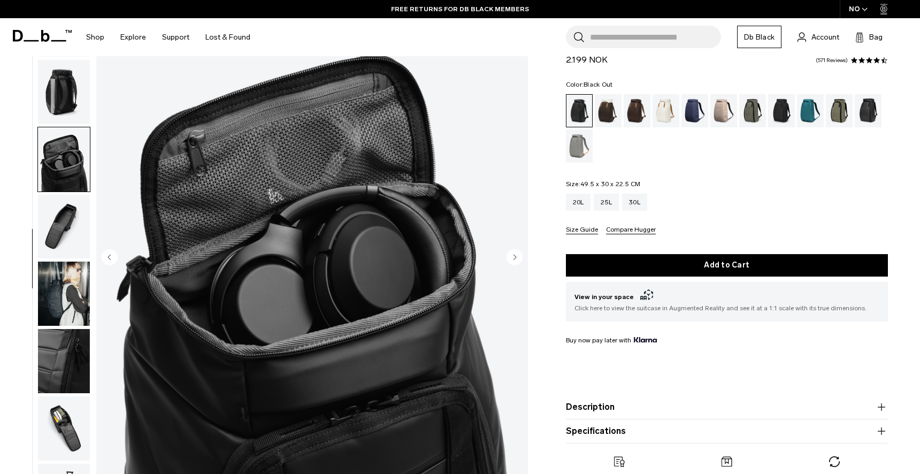
scroll to position [90, 0]
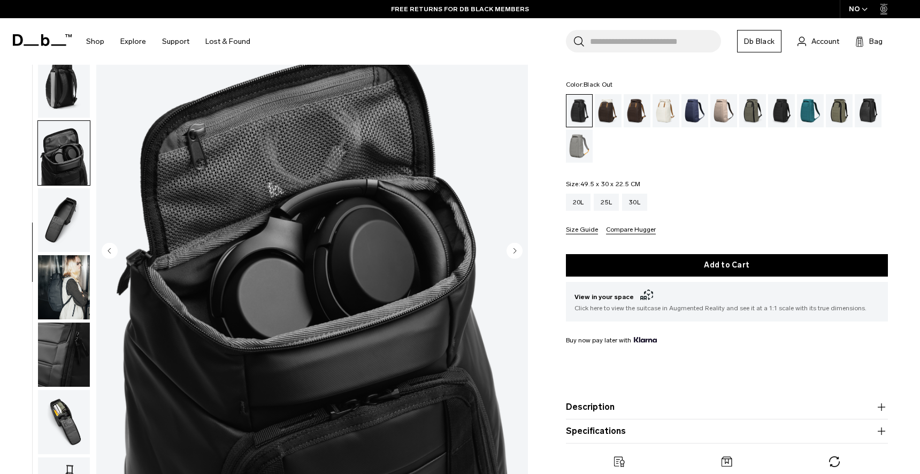
click at [68, 237] on img "button" at bounding box center [64, 220] width 52 height 64
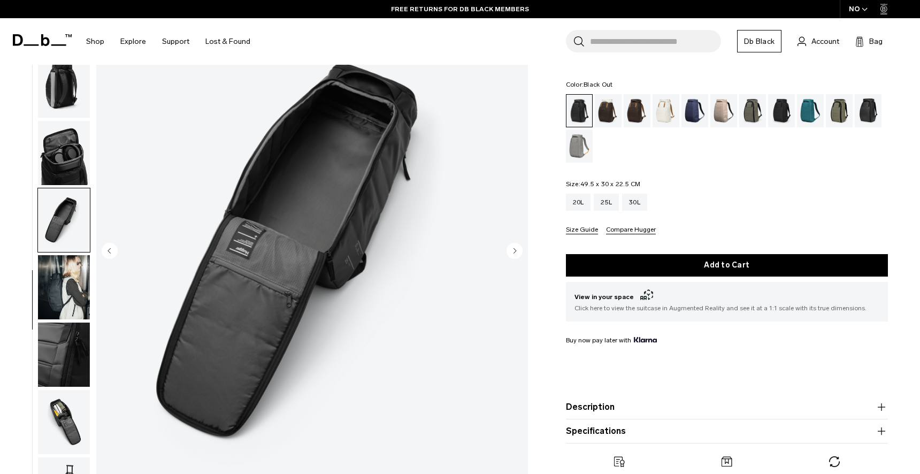
click at [71, 275] on img "button" at bounding box center [64, 287] width 52 height 64
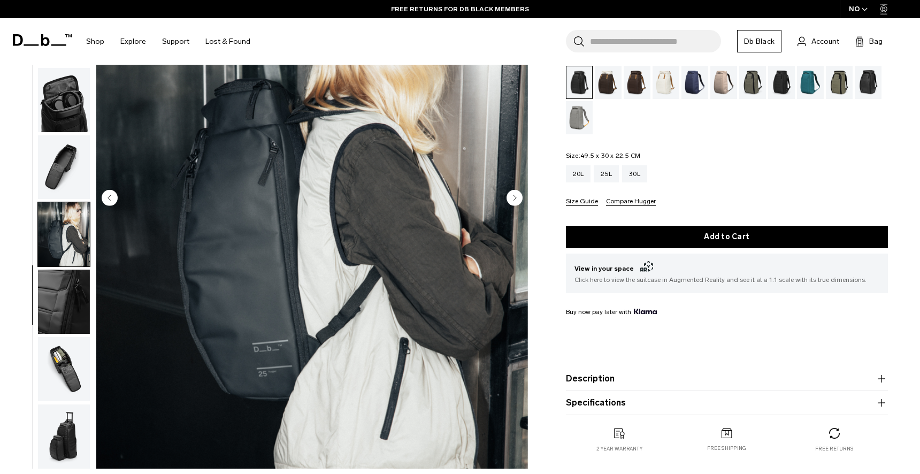
scroll to position [155, 0]
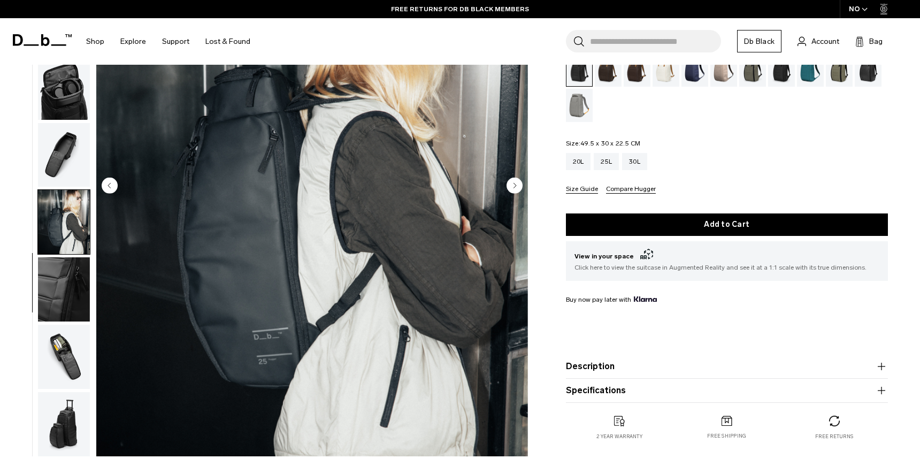
click at [74, 280] on img "button" at bounding box center [64, 289] width 52 height 64
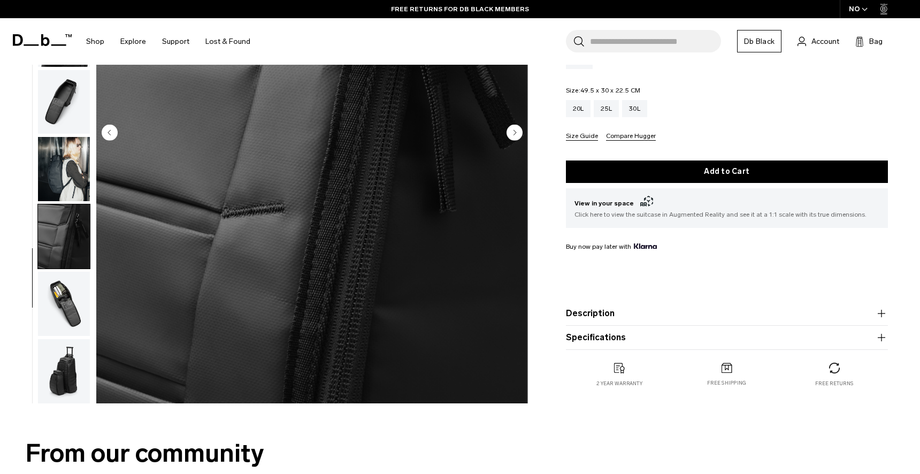
click at [71, 312] on img "button" at bounding box center [64, 304] width 52 height 64
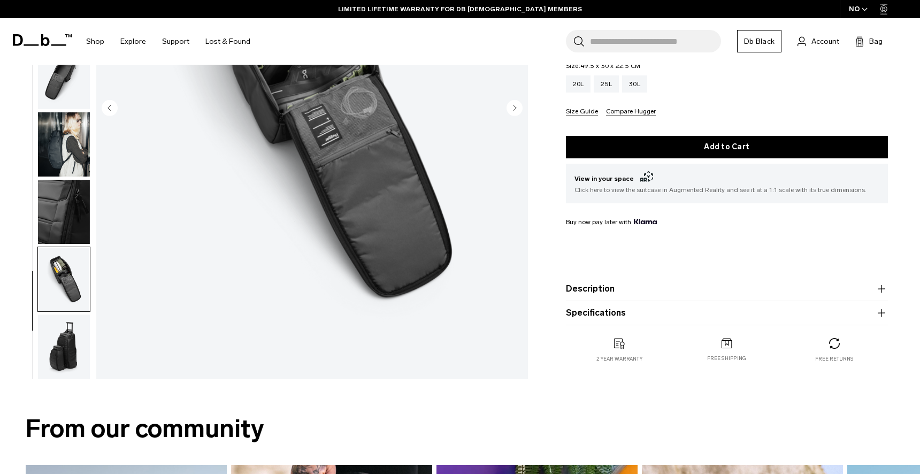
scroll to position [234, 0]
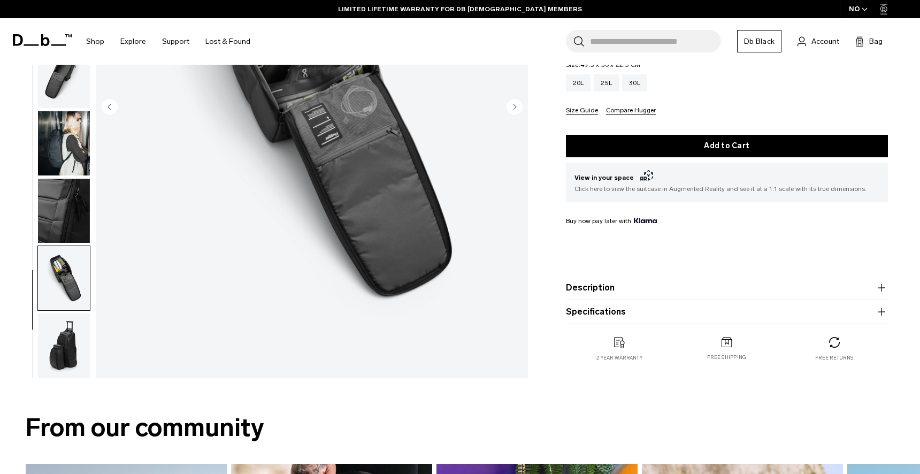
click at [71, 312] on ul at bounding box center [63, 108] width 53 height 539
click at [71, 335] on img "button" at bounding box center [64, 345] width 52 height 64
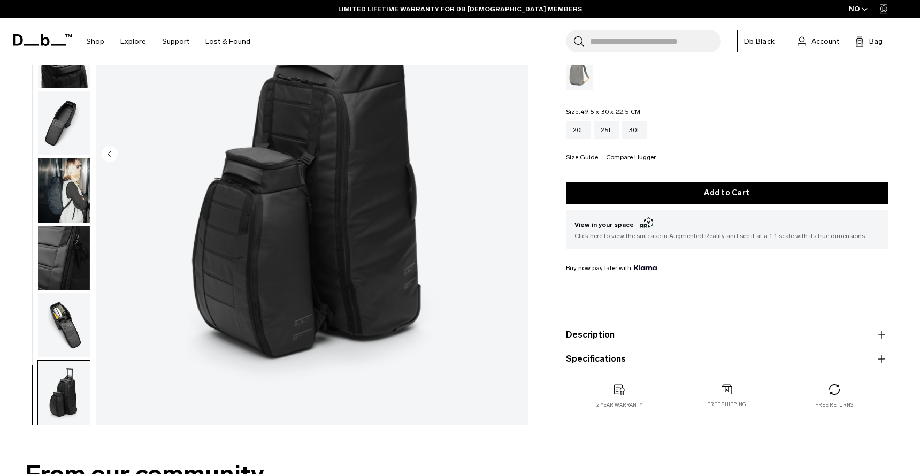
scroll to position [182, 0]
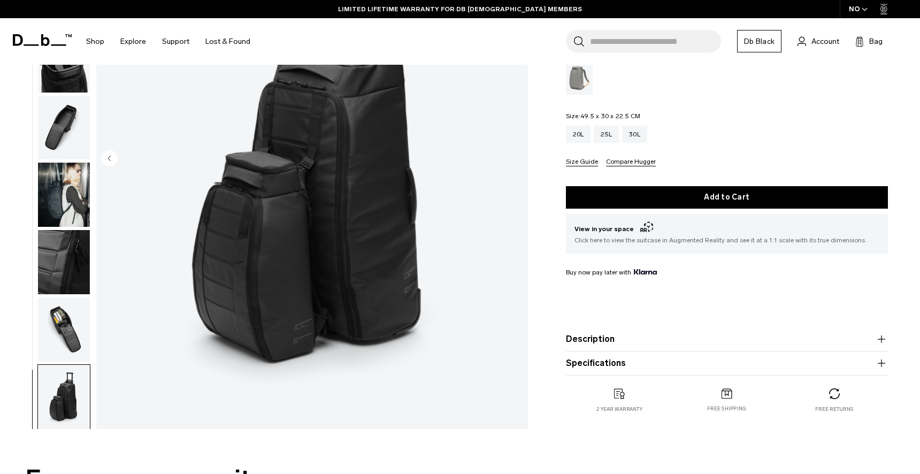
click at [72, 87] on img "button" at bounding box center [64, 60] width 52 height 64
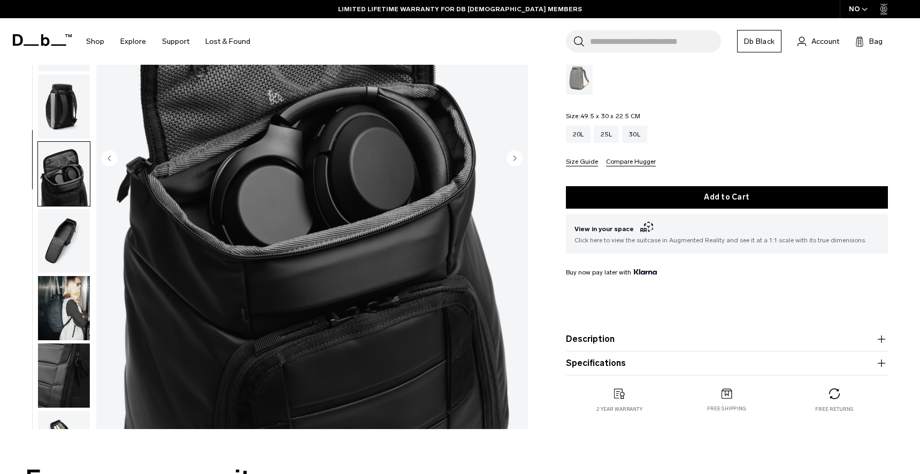
scroll to position [0, 0]
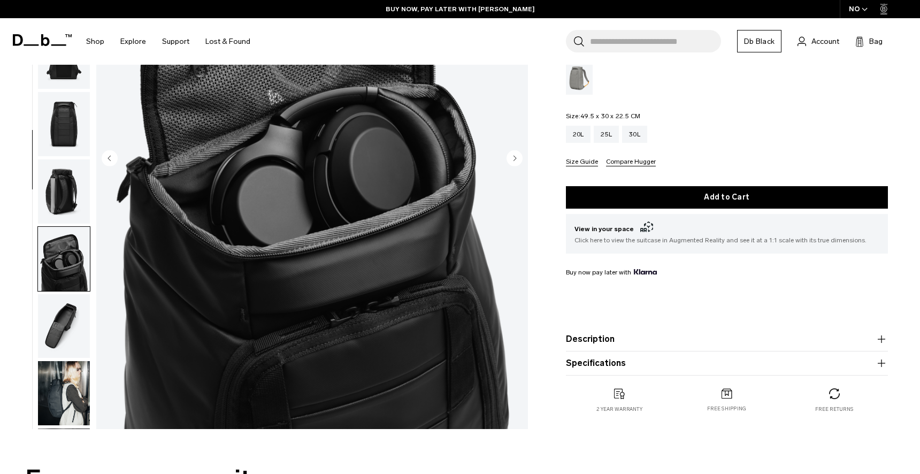
click at [78, 123] on img "button" at bounding box center [64, 124] width 52 height 64
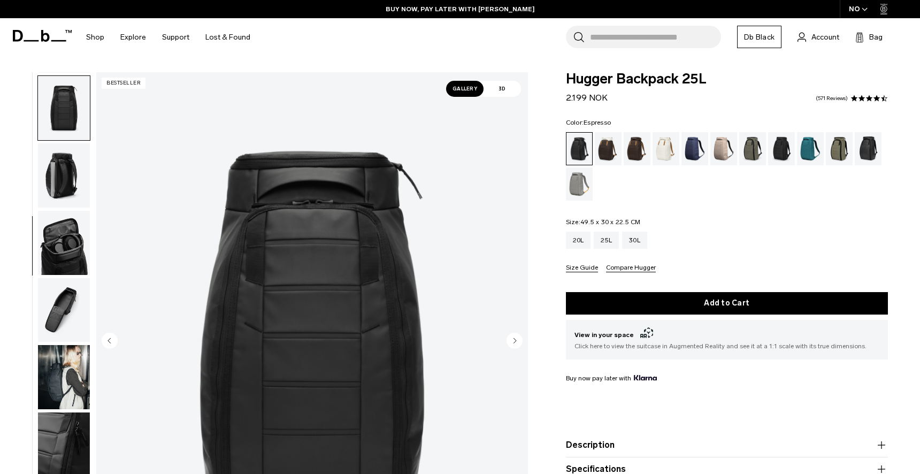
click at [630, 157] on div "Espresso" at bounding box center [636, 148] width 27 height 33
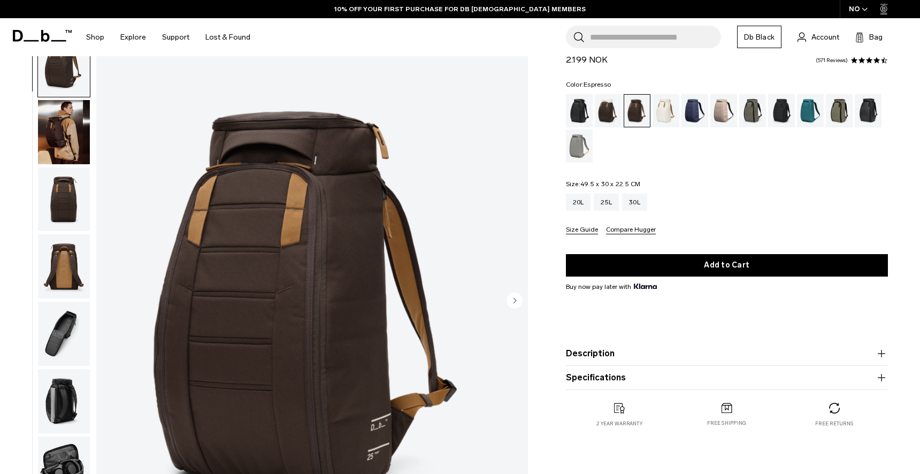
scroll to position [44, 0]
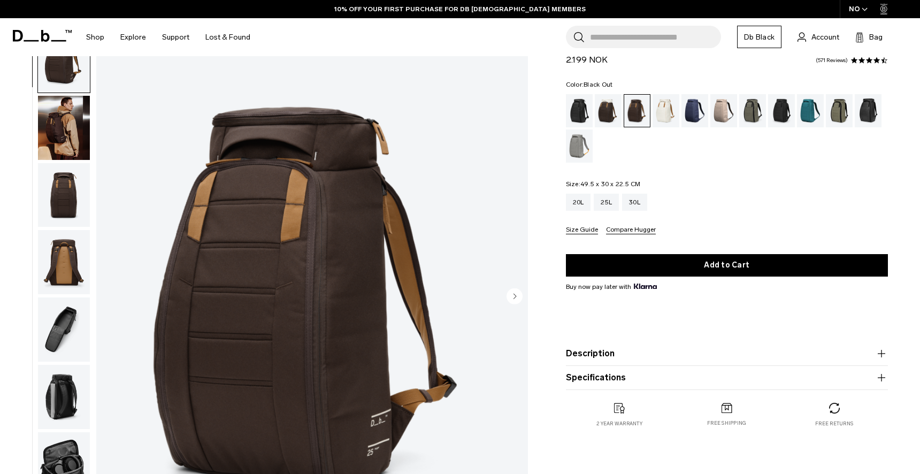
click at [574, 117] on div "Black Out" at bounding box center [579, 110] width 27 height 33
